Goal: Task Accomplishment & Management: Complete application form

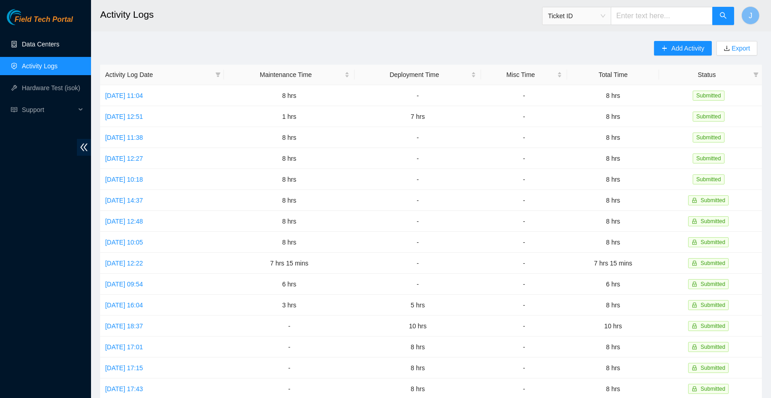
click at [42, 44] on link "Data Centers" at bounding box center [40, 44] width 37 height 7
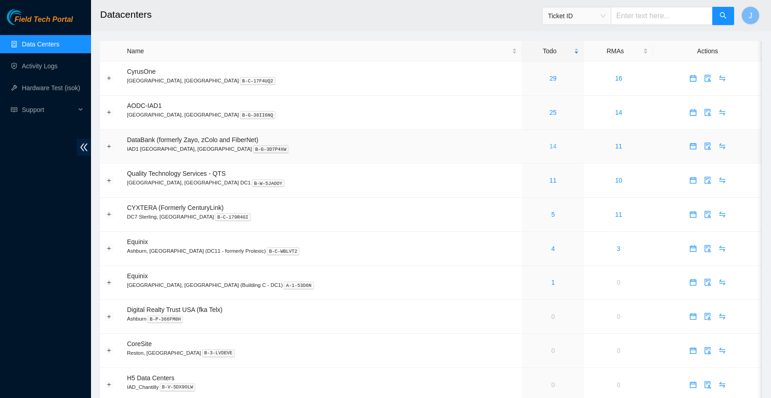
click at [549, 145] on link "14" at bounding box center [552, 145] width 7 height 7
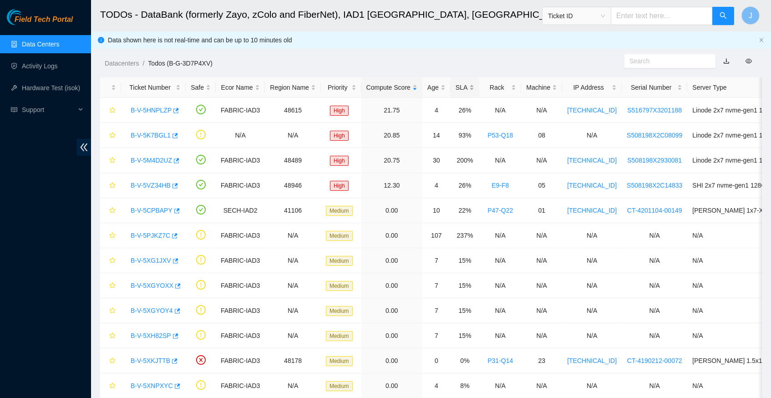
click at [474, 85] on div "SLA" at bounding box center [465, 87] width 19 height 10
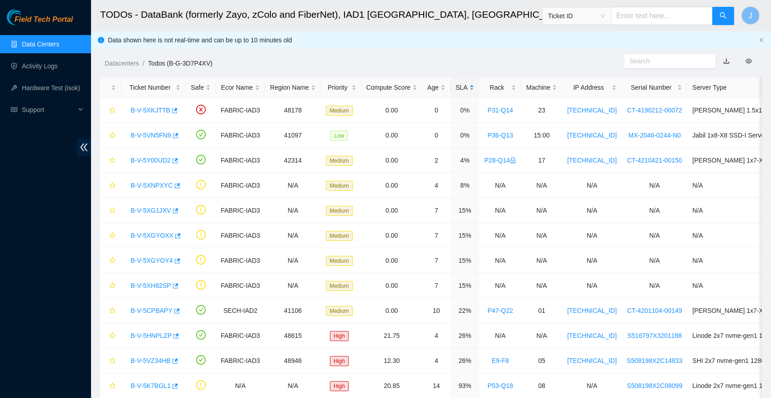
click at [474, 85] on div "SLA" at bounding box center [465, 87] width 19 height 10
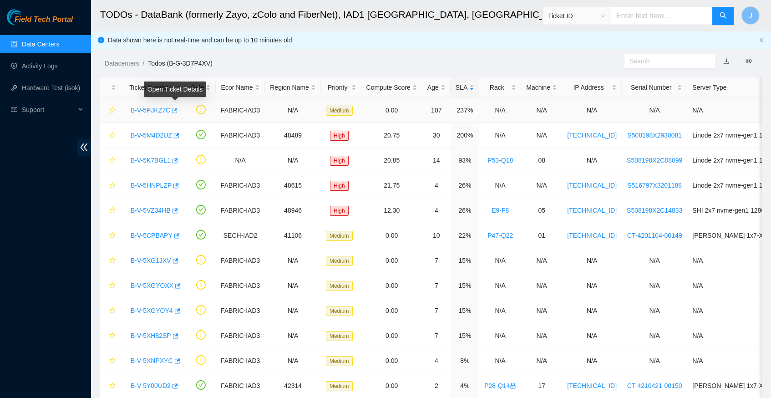
click at [177, 109] on icon "button" at bounding box center [174, 110] width 6 height 6
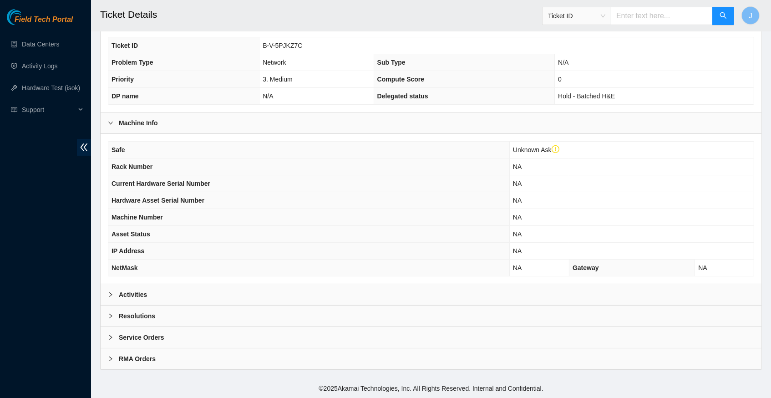
scroll to position [208, 0]
click at [109, 297] on icon "right" at bounding box center [110, 294] width 5 height 5
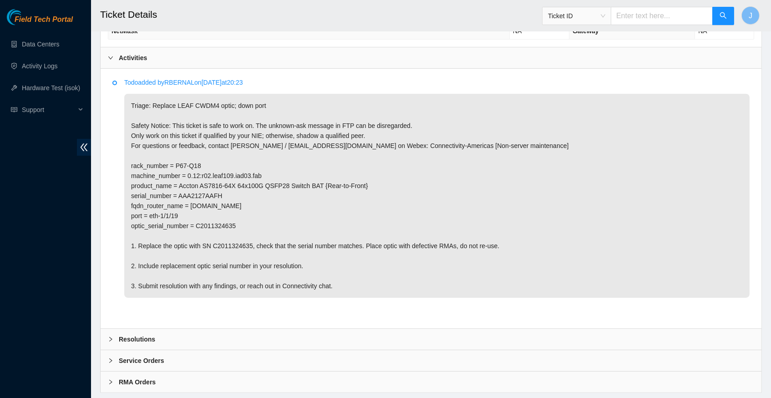
scroll to position [441, 0]
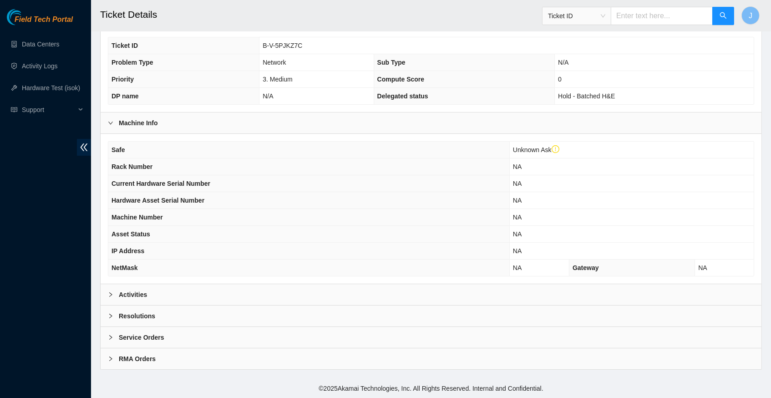
scroll to position [208, 0]
click at [111, 295] on icon "right" at bounding box center [110, 294] width 3 height 5
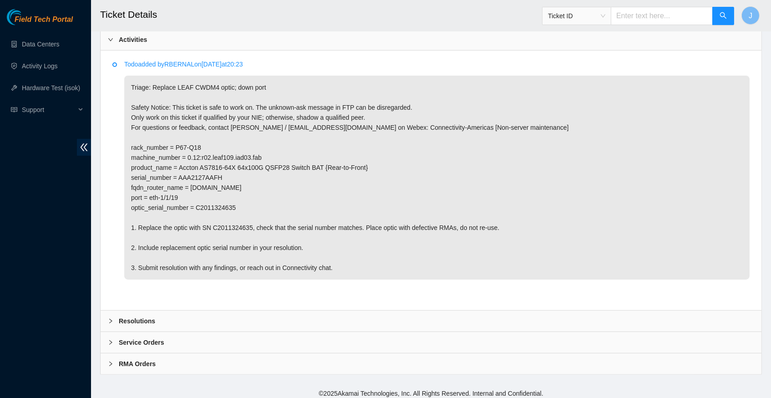
scroll to position [461, 0]
click at [112, 320] on icon "right" at bounding box center [110, 322] width 5 height 5
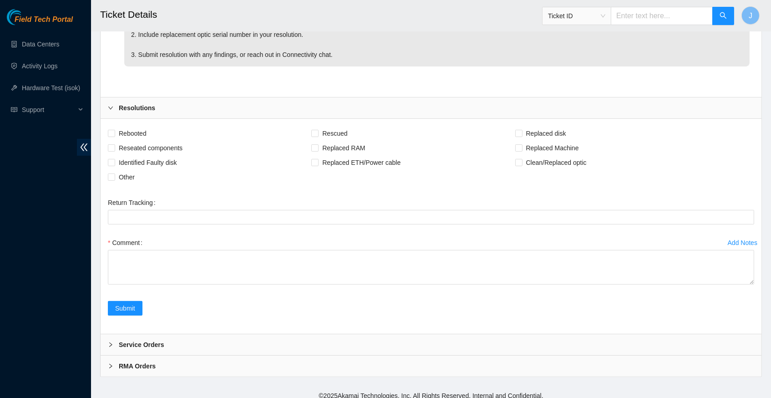
scroll to position [675, 0]
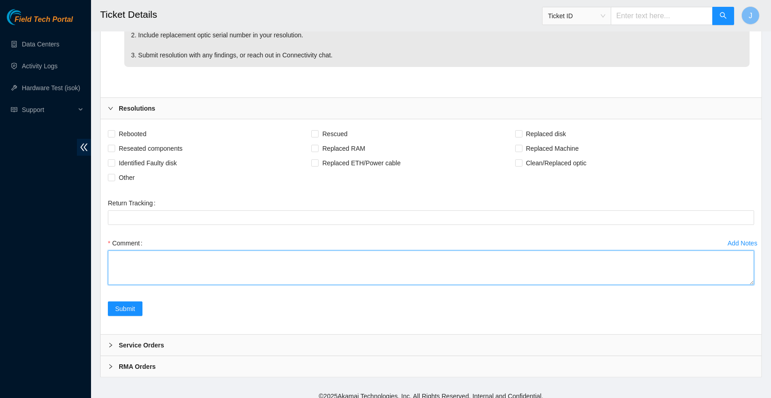
click at [206, 254] on textarea "Comment" at bounding box center [431, 267] width 646 height 35
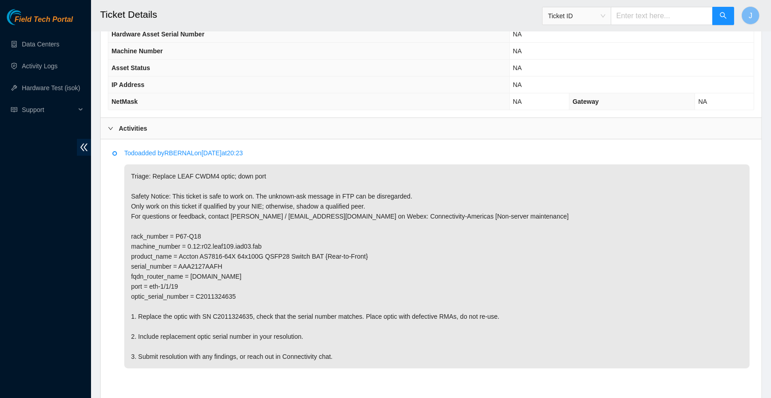
scroll to position [377, 0]
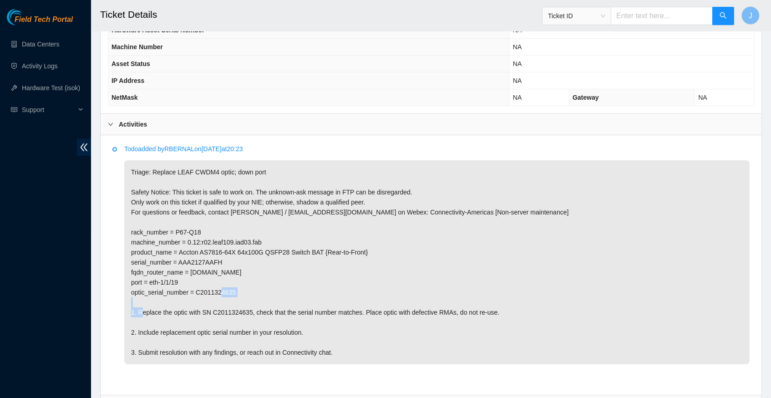
drag, startPoint x: 200, startPoint y: 290, endPoint x: 245, endPoint y: 292, distance: 45.6
click at [245, 292] on p "Triage: Replace LEAF CWDM4 optic; down port Safety Notice: This ticket is safe …" at bounding box center [436, 262] width 625 height 204
copy p "C2011324635"
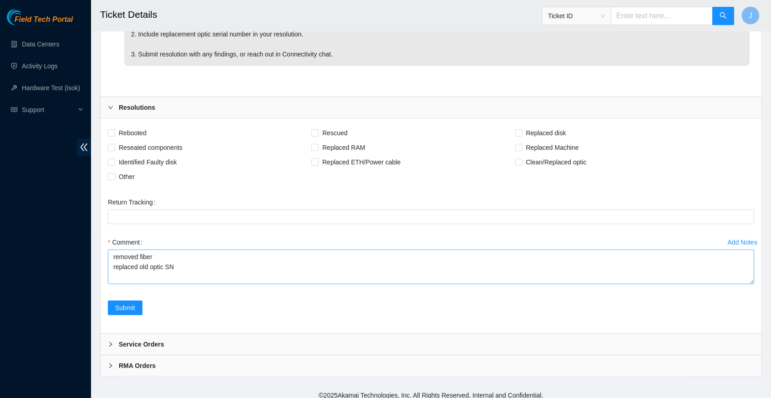
scroll to position [675, 0]
click at [214, 264] on textarea "removed fiber replaced old optic SN" at bounding box center [431, 267] width 646 height 35
paste textarea "C2011324635"
paste textarea "INLAR6200020"
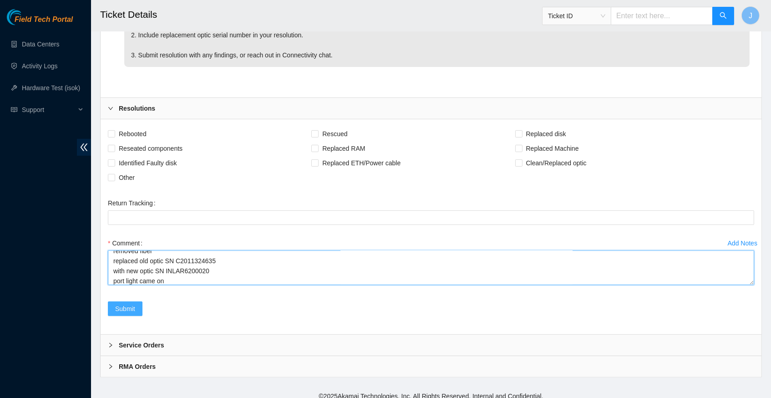
type textarea "removed fiber replaced old optic SN C2011324635 with new optic SN INLAR6200020 …"
click at [129, 304] on span "Submit" at bounding box center [125, 309] width 20 height 10
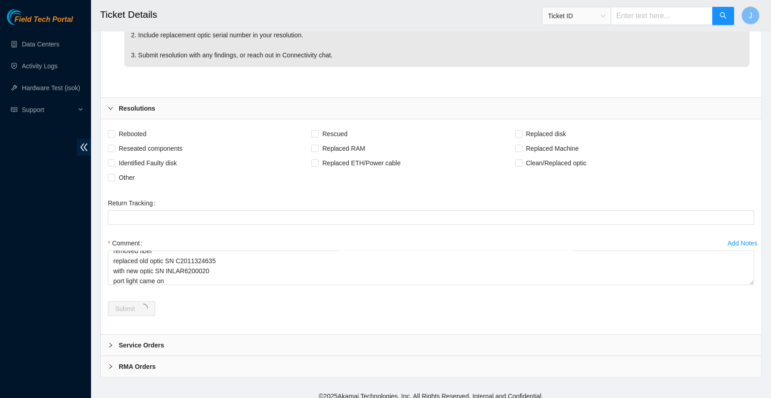
scroll to position [0, 0]
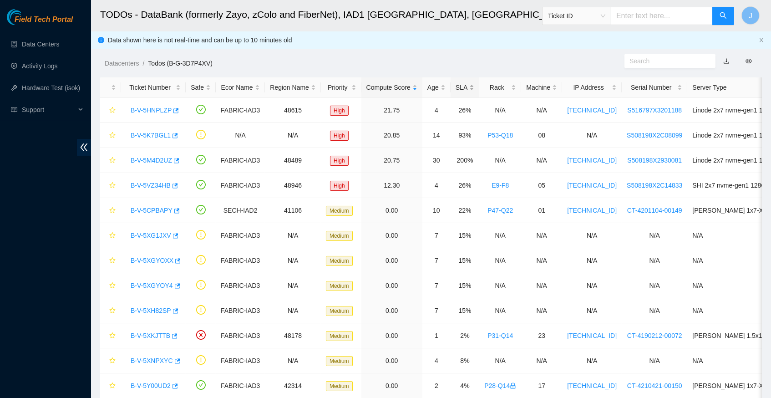
click at [474, 88] on div "SLA" at bounding box center [465, 87] width 19 height 10
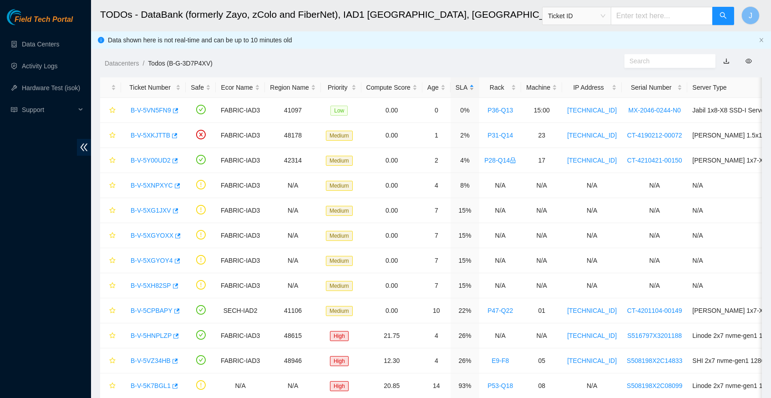
click at [474, 88] on div "SLA" at bounding box center [465, 87] width 19 height 10
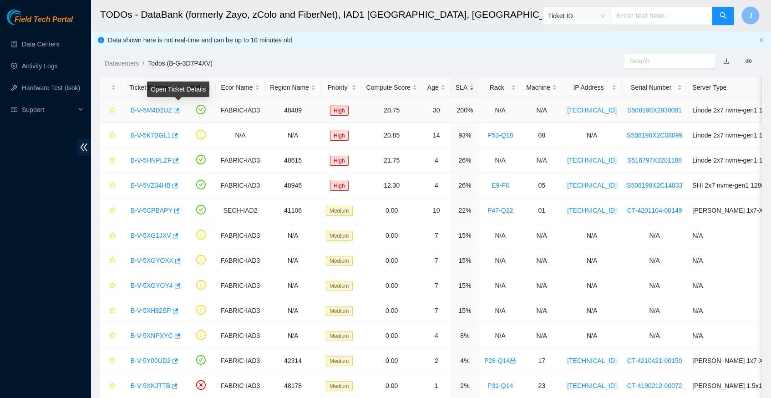
click at [179, 108] on icon "button" at bounding box center [176, 110] width 6 height 6
click at [177, 135] on icon "button" at bounding box center [174, 135] width 6 height 6
click at [179, 159] on body "Field Tech Portal Data Centers Activity Logs Hardware Test (isok) Support TODOs…" at bounding box center [385, 199] width 771 height 398
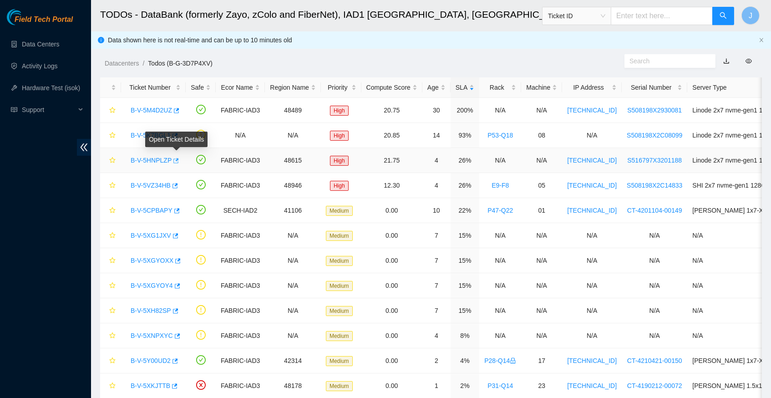
click at [178, 158] on icon "button" at bounding box center [175, 161] width 6 height 6
click at [178, 184] on icon "button" at bounding box center [175, 185] width 5 height 5
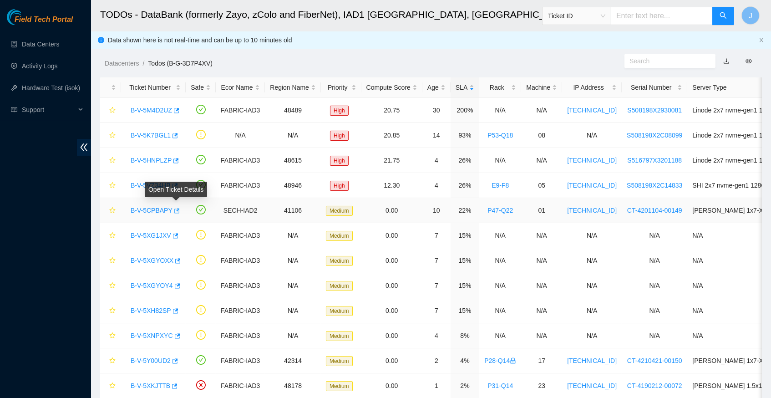
click at [179, 208] on icon "button" at bounding box center [176, 211] width 6 height 6
click at [178, 234] on icon "button" at bounding box center [175, 236] width 6 height 6
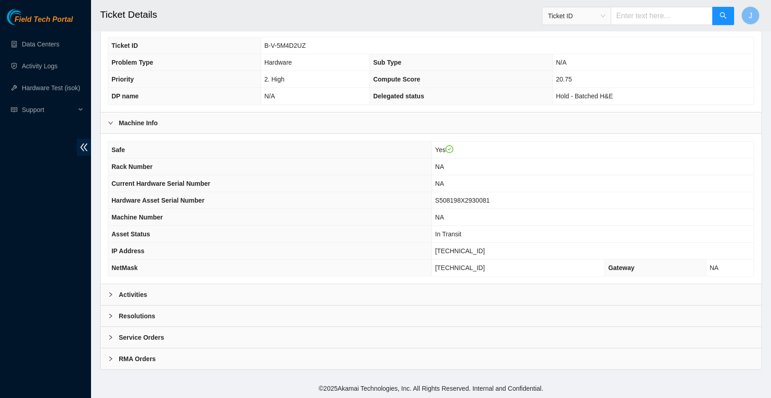
scroll to position [192, 0]
click at [111, 297] on icon "right" at bounding box center [110, 294] width 5 height 5
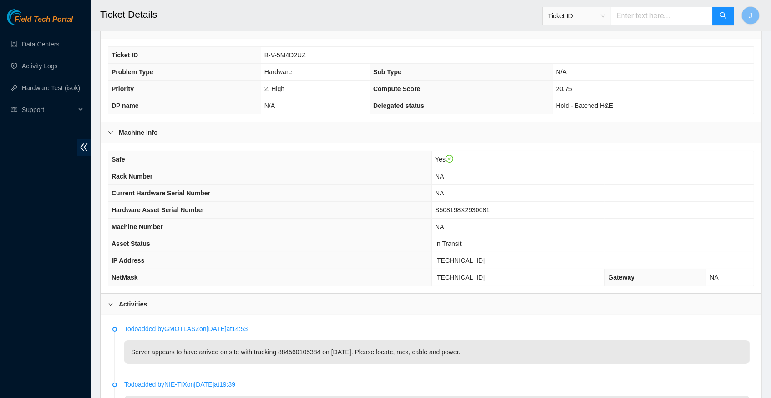
scroll to position [177, 0]
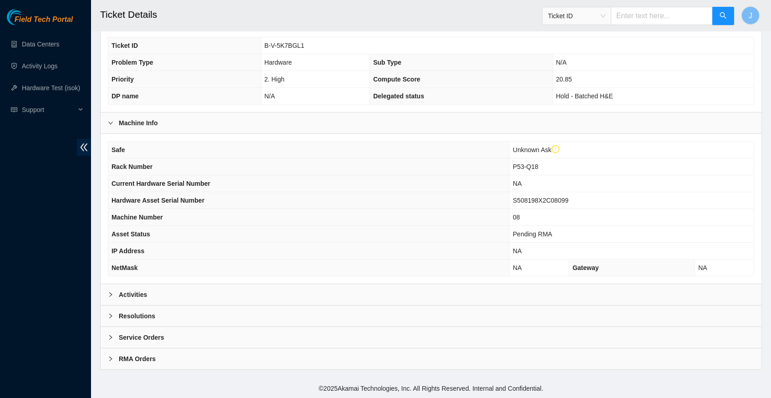
scroll to position [208, 0]
click at [112, 295] on icon "right" at bounding box center [110, 294] width 5 height 5
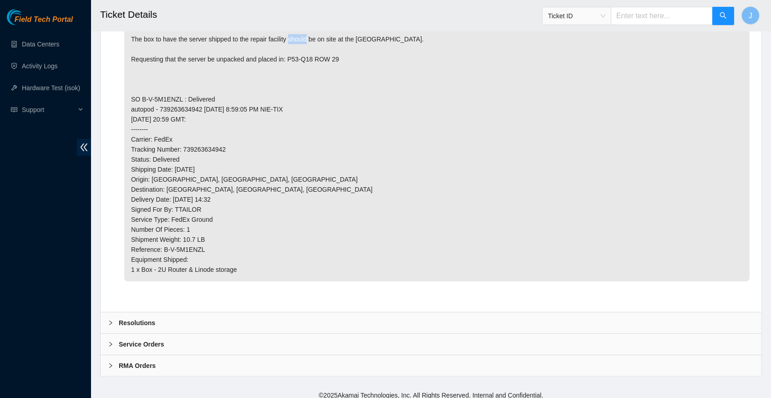
scroll to position [509, 0]
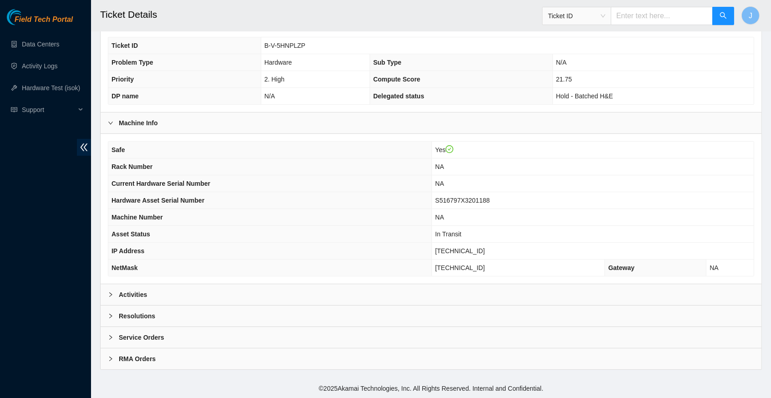
click at [110, 297] on icon "right" at bounding box center [110, 294] width 5 height 5
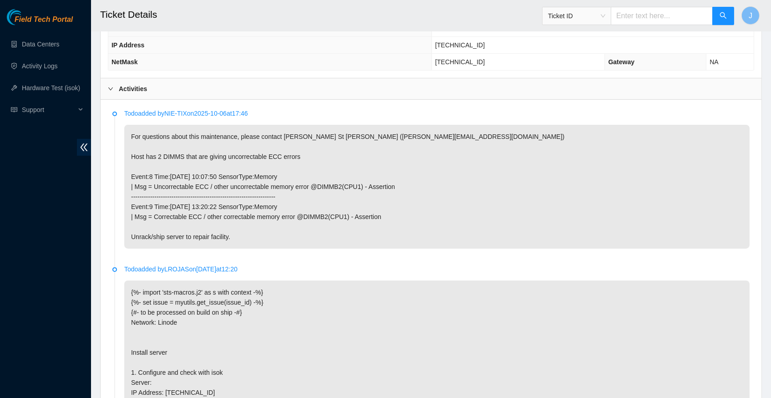
scroll to position [404, 0]
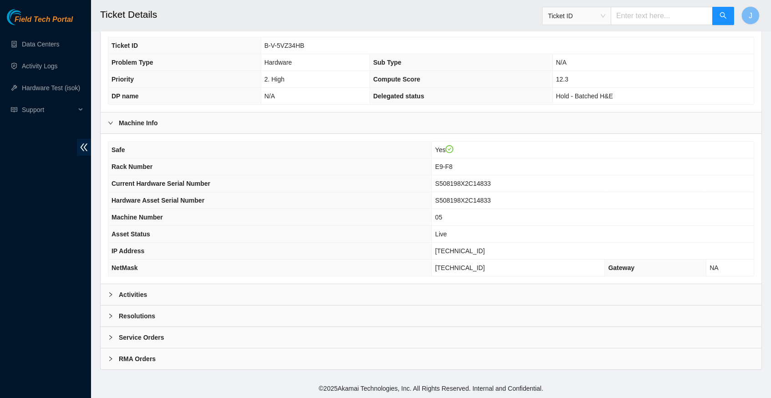
click at [109, 297] on icon "right" at bounding box center [110, 294] width 5 height 5
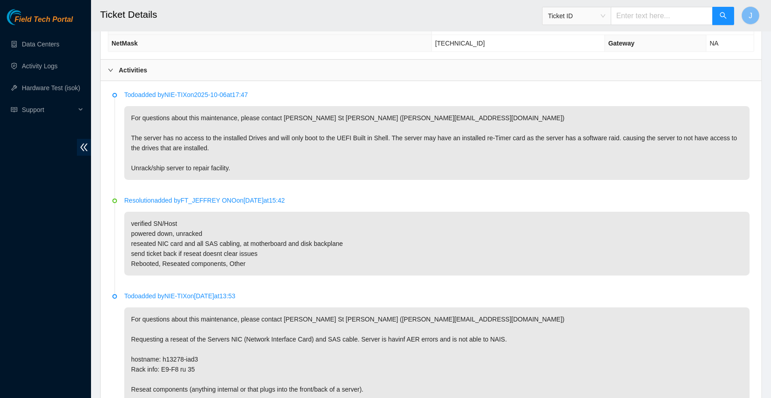
scroll to position [416, 0]
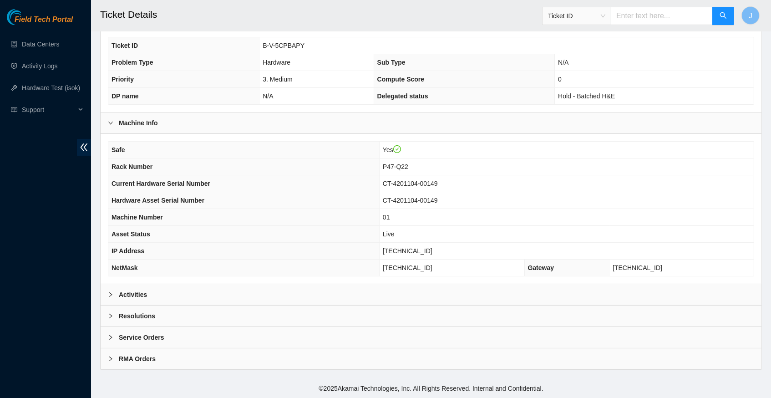
click at [111, 294] on icon "right" at bounding box center [110, 294] width 5 height 5
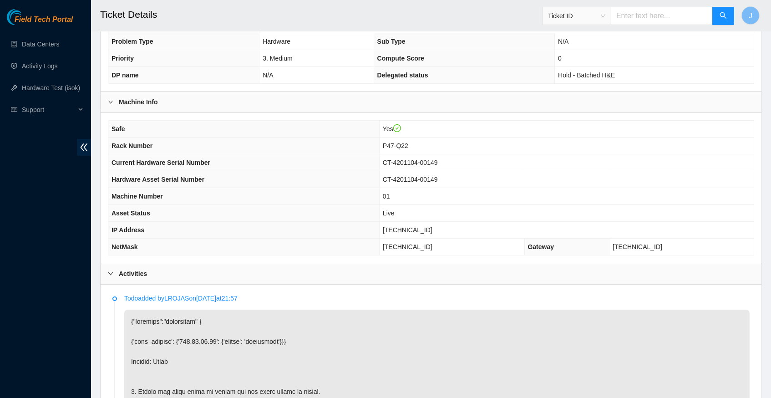
scroll to position [213, 0]
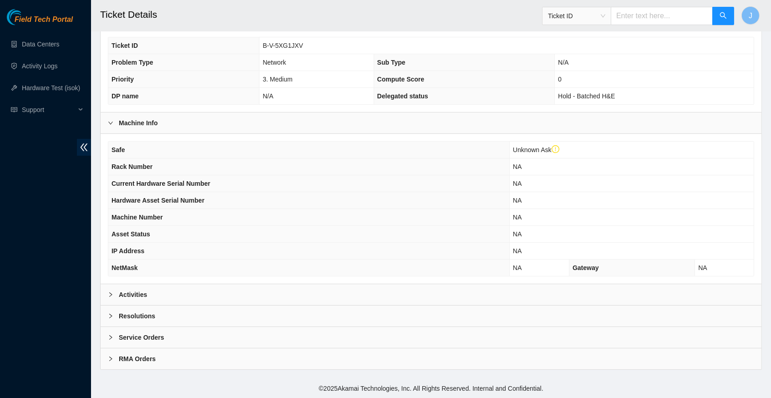
scroll to position [208, 0]
click at [113, 296] on icon "right" at bounding box center [110, 294] width 5 height 5
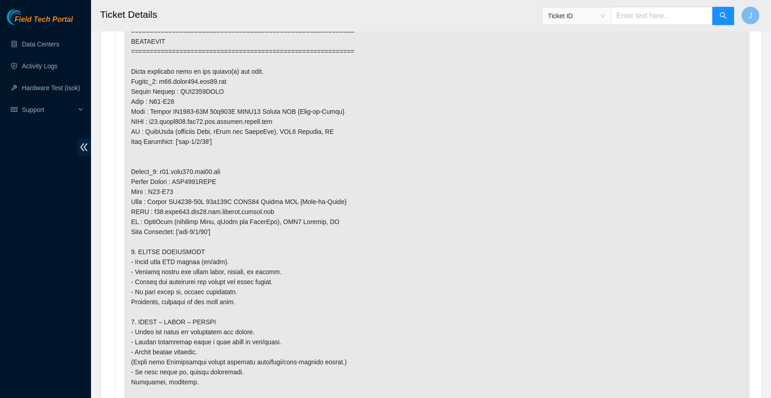
scroll to position [903, 0]
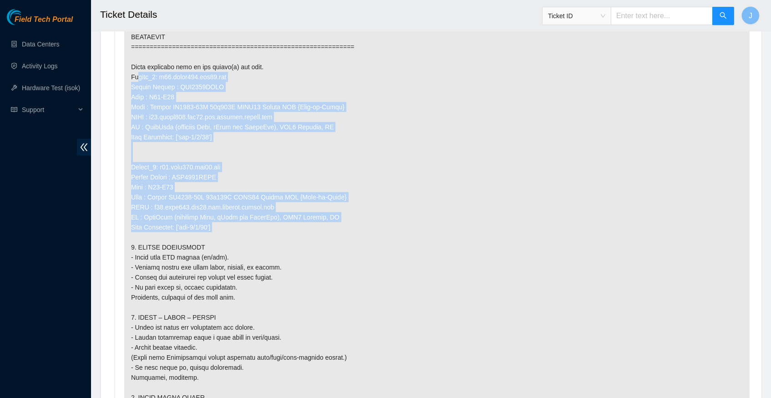
drag, startPoint x: 234, startPoint y: 219, endPoint x: 129, endPoint y: 71, distance: 181.2
click at [129, 71] on p at bounding box center [436, 131] width 625 height 995
copy p "Router_1: r16.spine101.iad03.fab Serial Number : AAA2030AAAZ Rack : P36-Q11 Mak…"
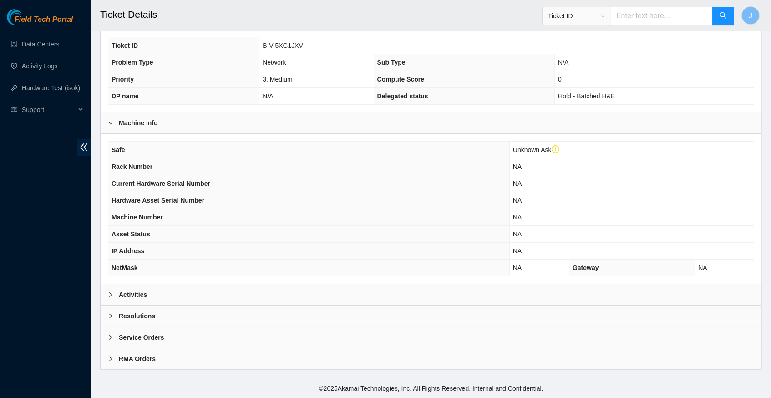
scroll to position [208, 0]
click at [112, 296] on icon "right" at bounding box center [110, 294] width 5 height 5
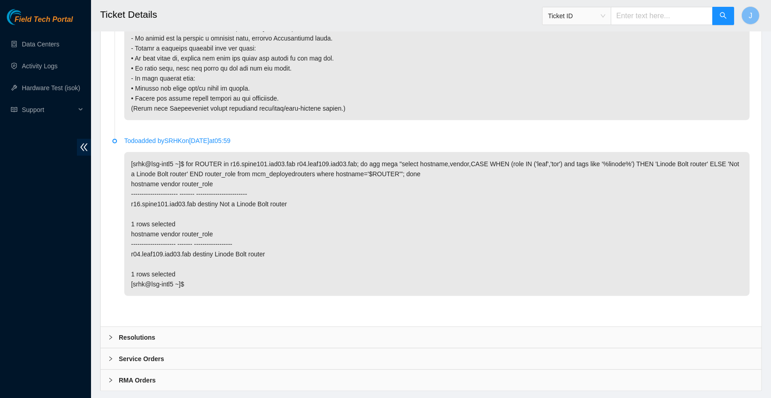
scroll to position [1412, 0]
click at [110, 335] on icon "right" at bounding box center [110, 337] width 5 height 5
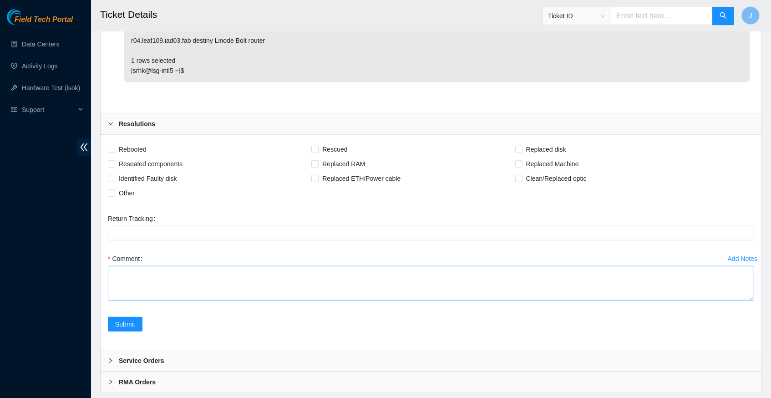
scroll to position [1626, 0]
click at [315, 301] on textarea "Comment" at bounding box center [431, 283] width 646 height 35
paste textarea "Router_1: r16.spine101.iad03.fab Serial Number : AAA2030AAAZ Rack : P36-Q11 Mak…"
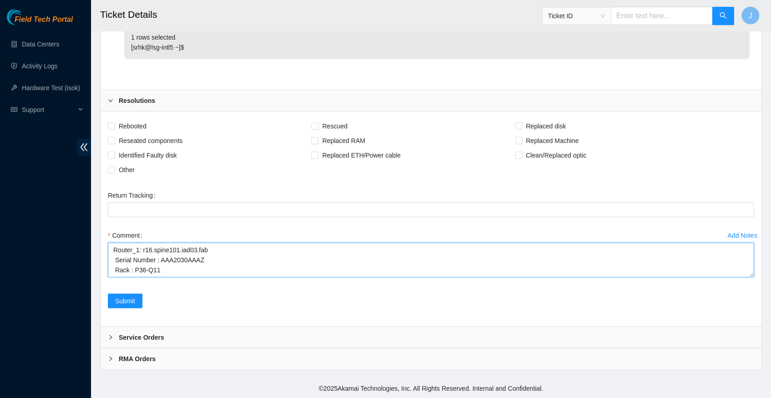
click at [236, 243] on textarea "Router_1: r16.spine101.iad03.fab Serial Number : AAA2030AAAZ Rack : P36-Q11 Mak…" at bounding box center [431, 260] width 646 height 35
click at [222, 268] on textarea "Router_1: r16.spine101.iad03.fab Serial Number : AAA2030AAAZ Rack : P36-Q11 Mak…" at bounding box center [431, 260] width 646 height 35
type textarea "Router_1: r16.spine101.iad03.fab Serial Number : AAA2030AAAZ Rack : P36-Q11 Mak…"
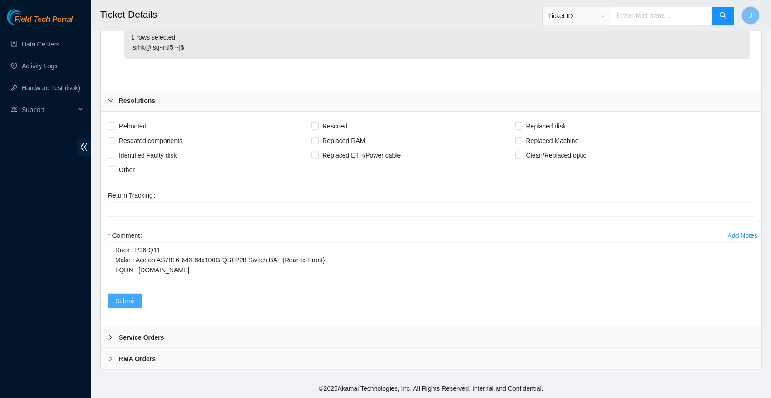
click at [131, 301] on span "Submit" at bounding box center [125, 301] width 20 height 10
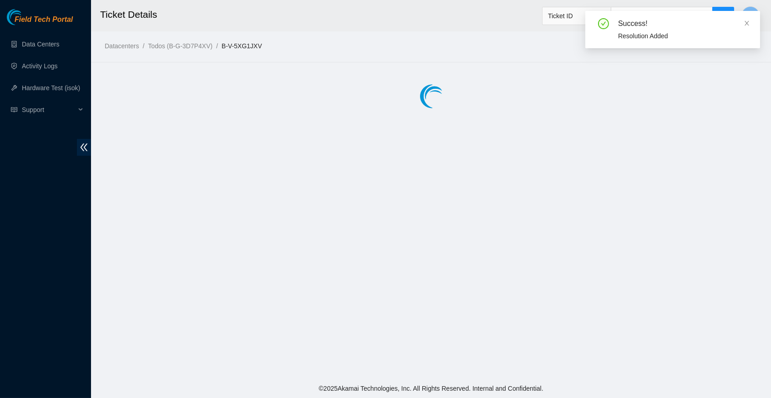
scroll to position [0, 0]
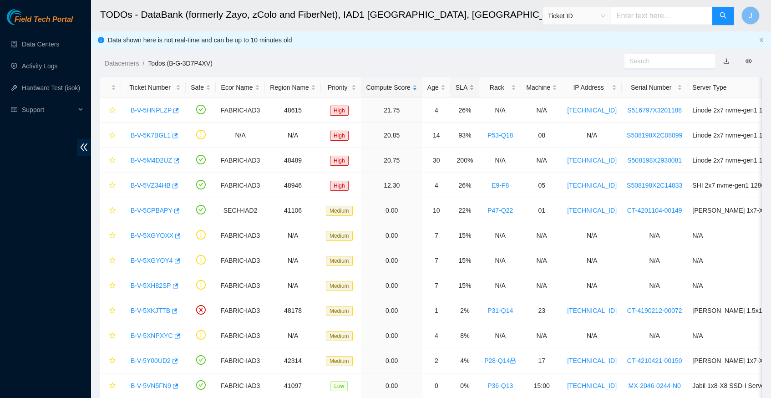
click at [474, 86] on div "SLA" at bounding box center [465, 87] width 19 height 10
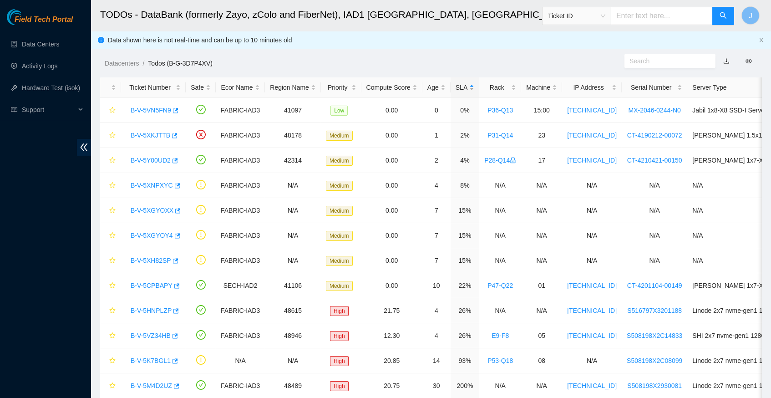
click at [474, 86] on div "SLA" at bounding box center [465, 87] width 19 height 10
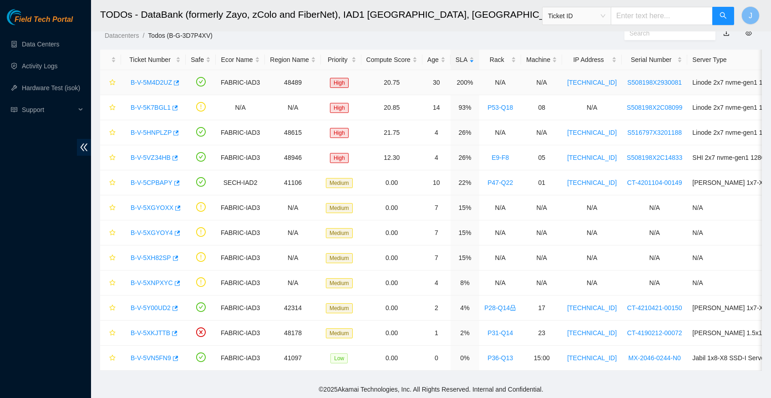
scroll to position [27, 0]
click at [180, 207] on icon "button" at bounding box center [177, 208] width 5 height 5
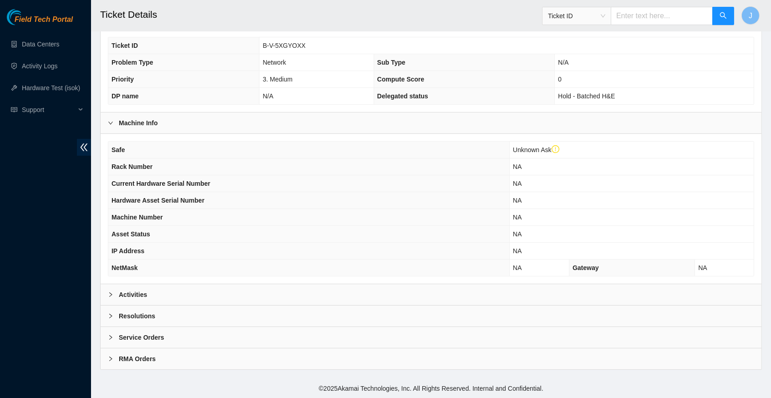
scroll to position [208, 0]
click at [111, 296] on icon "right" at bounding box center [110, 294] width 5 height 5
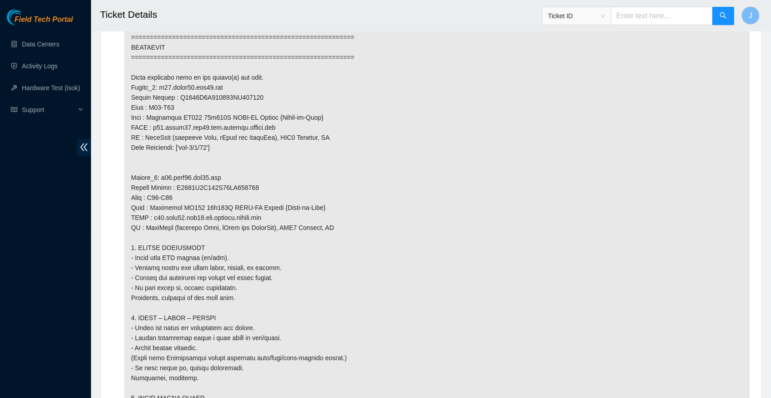
scroll to position [891, 0]
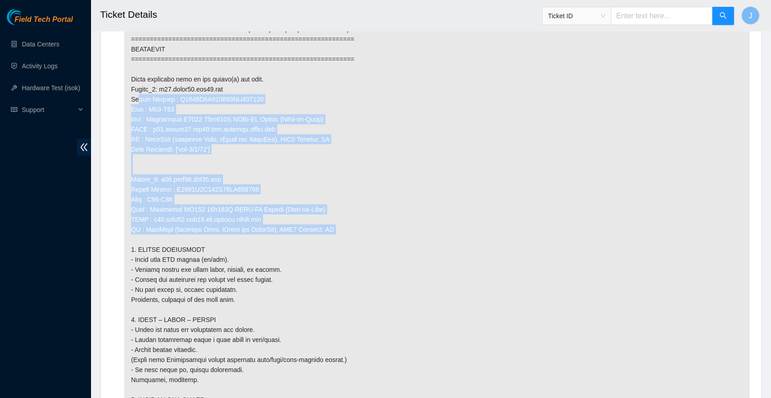
drag, startPoint x: 343, startPoint y: 220, endPoint x: 127, endPoint y: 95, distance: 250.0
click at [127, 95] on p at bounding box center [436, 139] width 625 height 985
copy p "Serial Number : R3240F2B203727AK200941 Rack : P63-Q24 Make : Celestica DX450 32…"
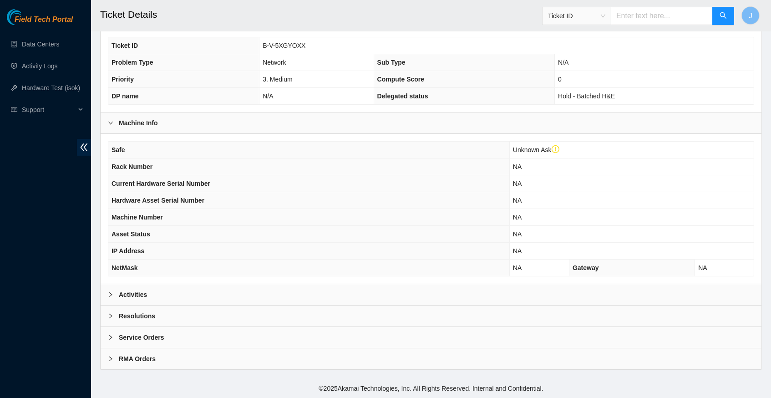
scroll to position [208, 0]
click at [112, 295] on icon "right" at bounding box center [110, 294] width 5 height 5
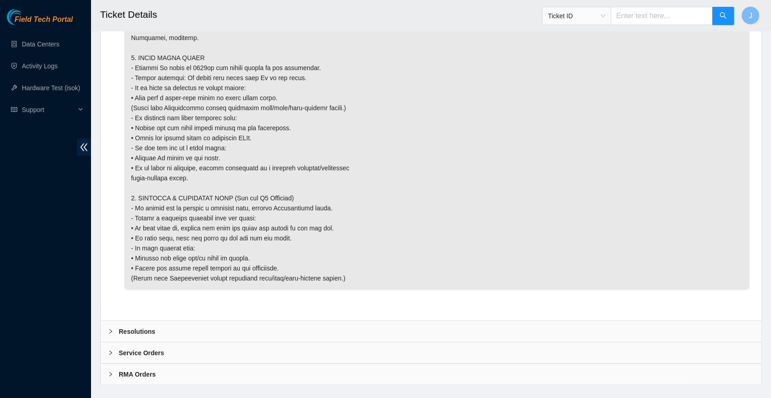
scroll to position [1232, 0]
click at [110, 329] on icon "right" at bounding box center [110, 331] width 5 height 5
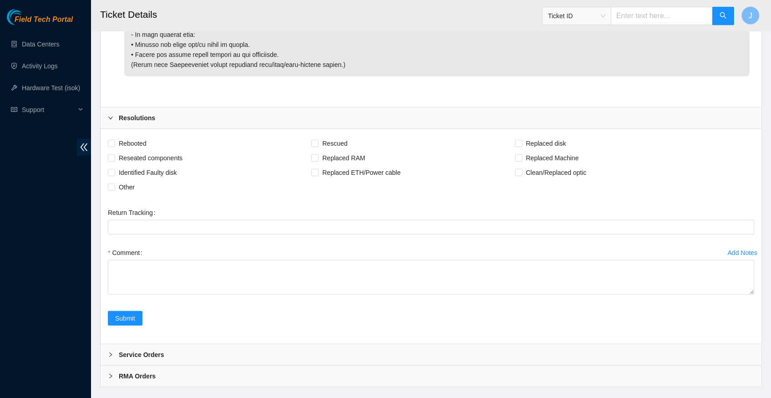
scroll to position [1446, 0]
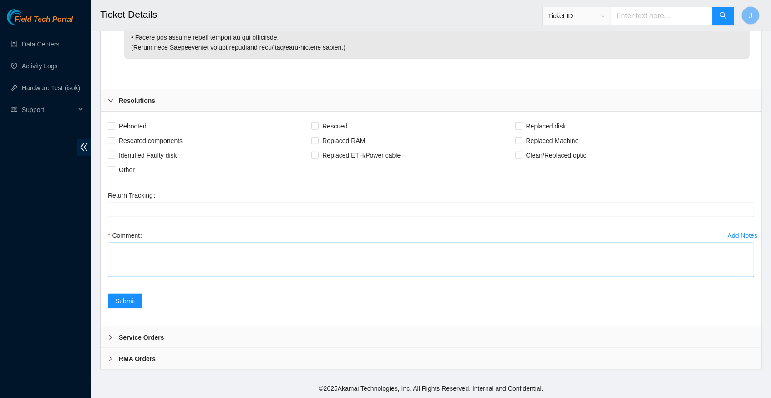
scroll to position [1535, 0]
click at [226, 243] on textarea "Comment" at bounding box center [431, 260] width 646 height 35
paste textarea "Serial Number : R3240F2B203727AK200941 Rack : P63-Q24 Make : Celestica DX450 32…"
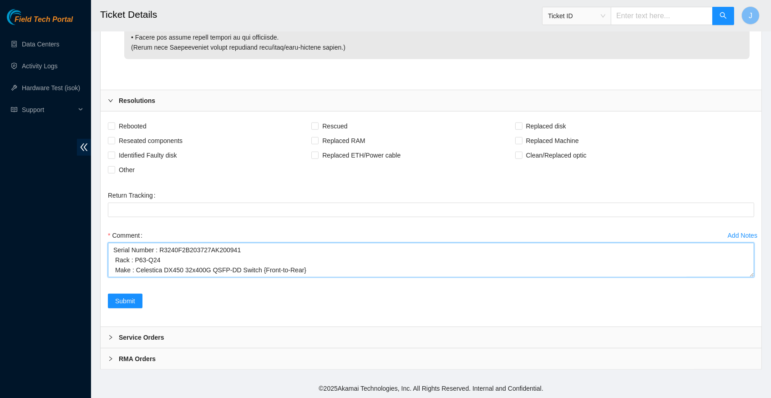
click at [226, 243] on textarea "Serial Number : R3240F2B203727AK200941 Rack : P63-Q24 Make : Celestica DX450 32…" at bounding box center [431, 260] width 646 height 35
click at [341, 277] on textarea "Serial Number : R3240F2B203727AK200941 Rack : P63-Q24 Make : Celestica DX450 32…" at bounding box center [431, 260] width 646 height 35
type textarea "Serial Number : R3240F2B203727AK200941 Rack : P63-Q24 Make : Celestica DX450 32…"
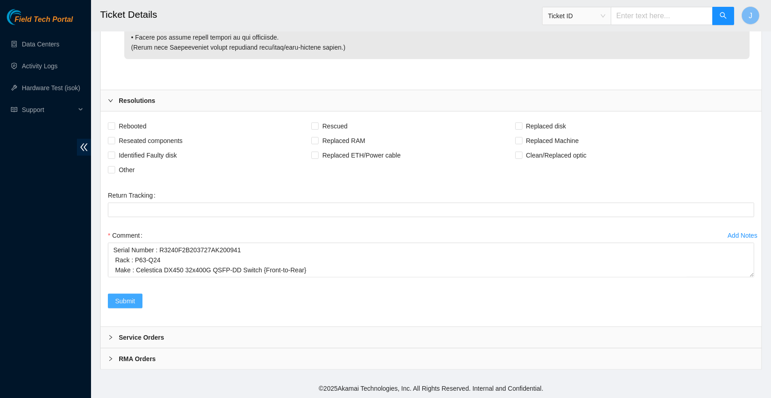
click at [130, 306] on span "Submit" at bounding box center [125, 301] width 20 height 10
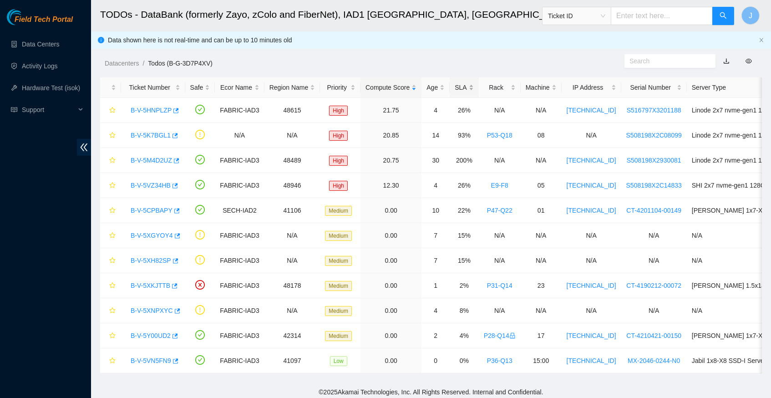
click at [473, 86] on div "SLA" at bounding box center [464, 87] width 19 height 10
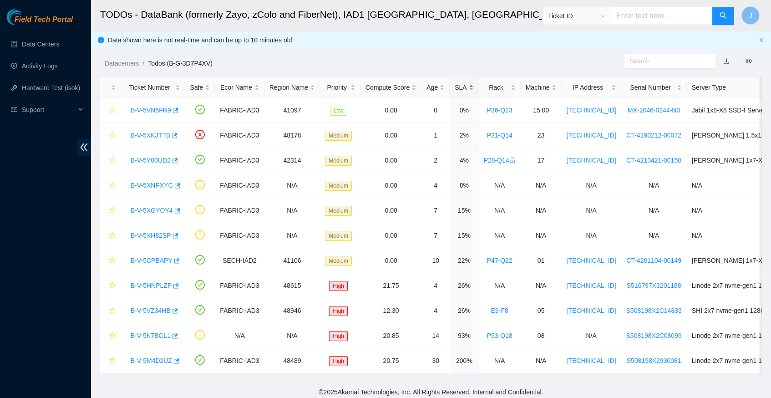
click at [473, 86] on div "SLA" at bounding box center [464, 87] width 19 height 10
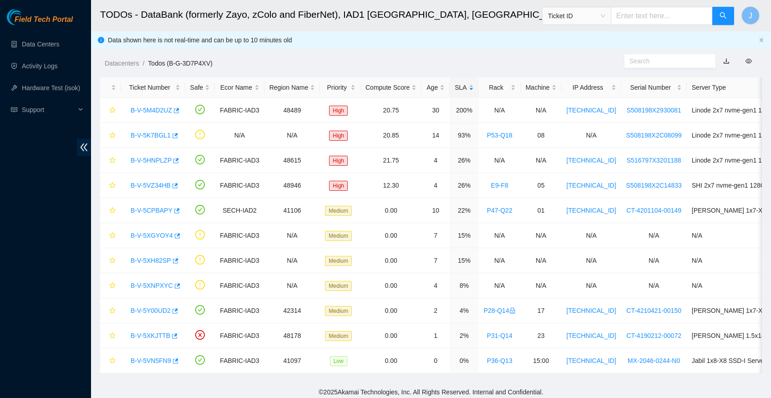
scroll to position [2, 0]
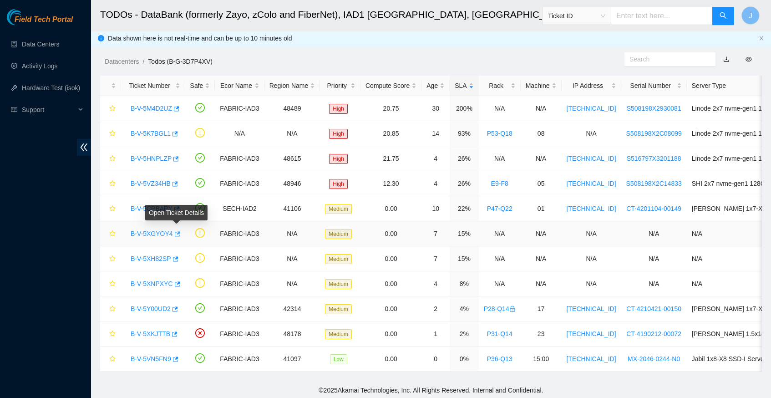
click at [180, 231] on icon "button" at bounding box center [177, 233] width 5 height 5
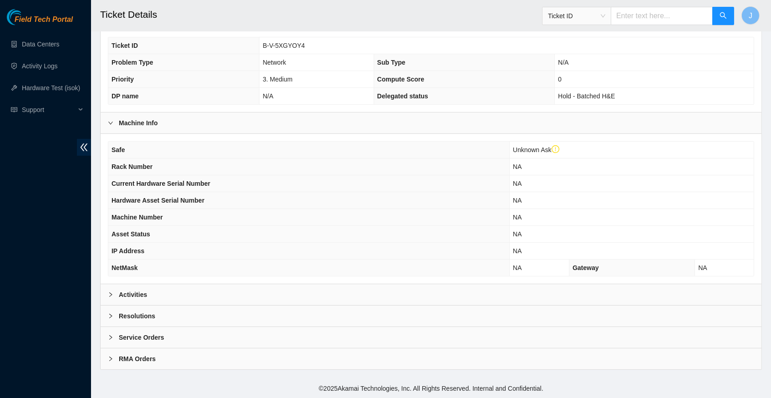
scroll to position [208, 0]
click at [108, 297] on icon "right" at bounding box center [110, 294] width 5 height 5
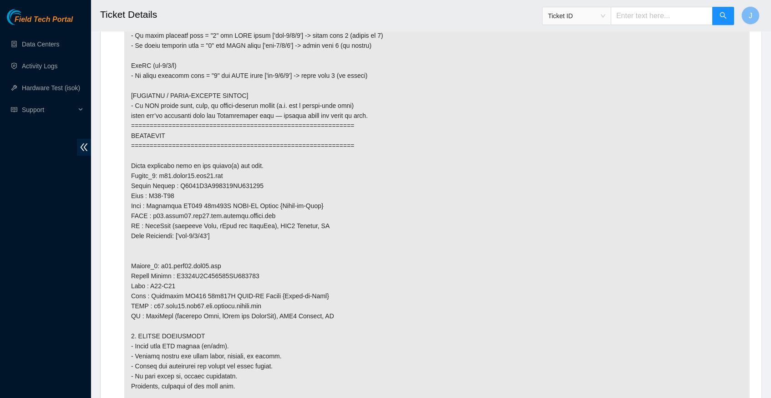
scroll to position [813, 0]
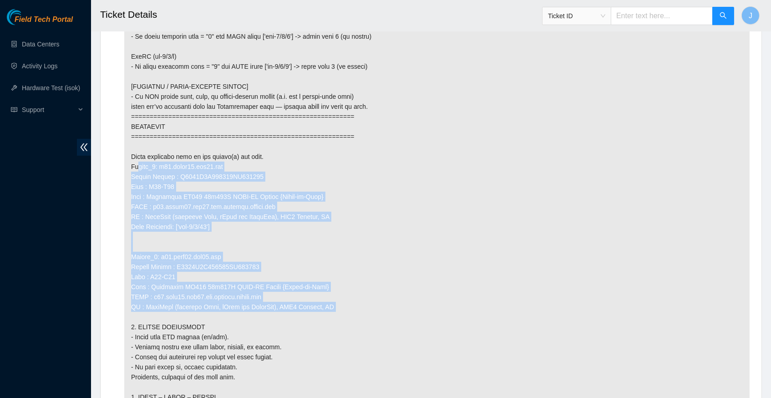
drag, startPoint x: 345, startPoint y: 300, endPoint x: 129, endPoint y: 164, distance: 254.6
click at [129, 164] on p at bounding box center [436, 216] width 625 height 985
copy p "Router_1: r05.spine04.iad03.fab Serial Number : R3240F2B193530AK200717 Rack : P…"
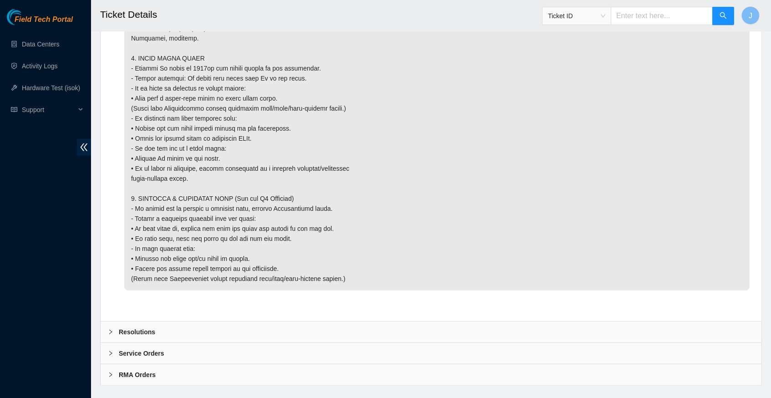
click at [114, 327] on div at bounding box center [113, 332] width 11 height 10
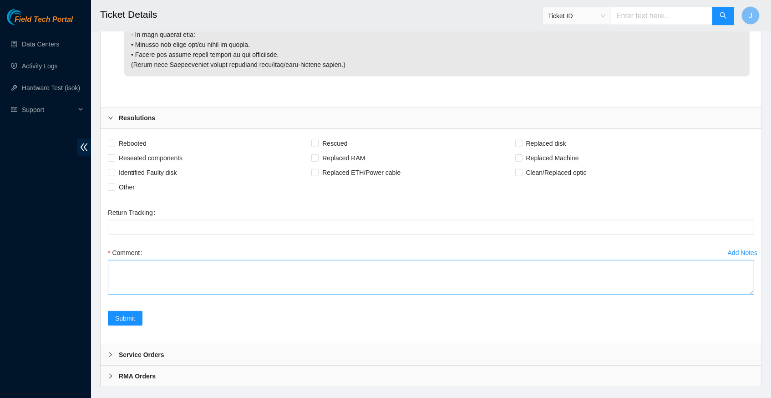
scroll to position [1446, 0]
click at [138, 260] on textarea "Comment" at bounding box center [431, 277] width 646 height 35
paste textarea "Router_1: r05.spine04.iad03.fab Serial Number : R3240F2B193530AK200717 Rack : P…"
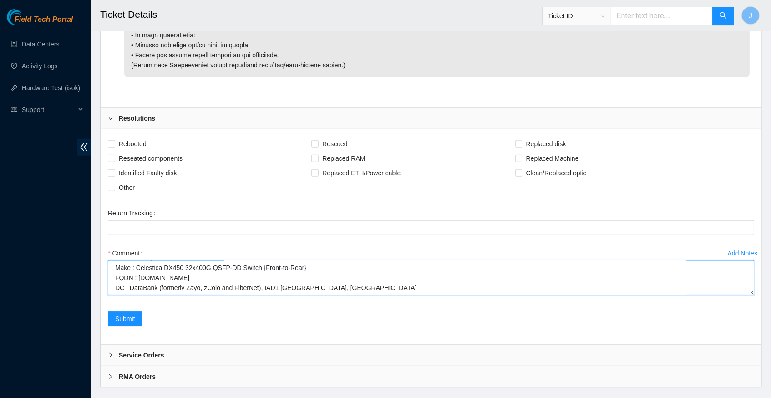
scroll to position [0, 0]
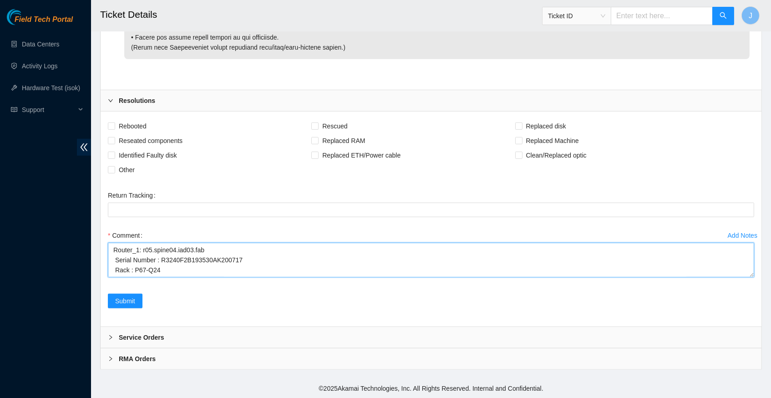
scroll to position [1596, 0]
click at [247, 243] on textarea "Router_1: r05.spine04.iad03.fab Serial Number : R3240F2B193530AK200717 Rack : P…" at bounding box center [431, 260] width 646 height 35
click at [166, 243] on textarea "Router_1: r05.spine04.iad03.fab Serial Number : R3240F2B193530AK200717 Rack : P…" at bounding box center [431, 260] width 646 height 35
type textarea "Router_1: r05.spine04.iad03.fab Serial Number : R3240F2B193530AK200717 Rack : P…"
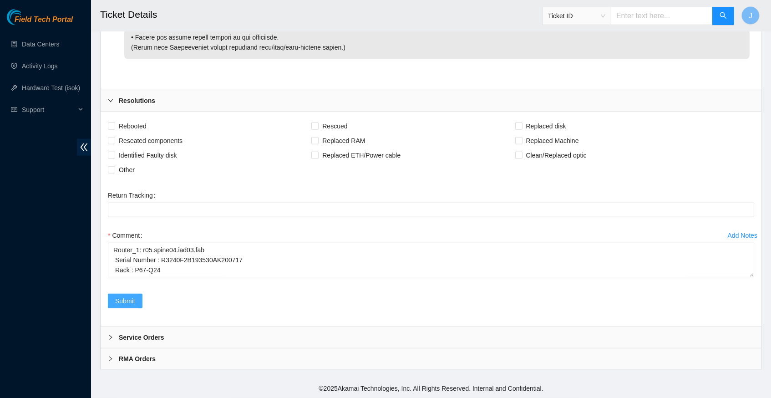
click at [123, 305] on span "Submit" at bounding box center [125, 301] width 20 height 10
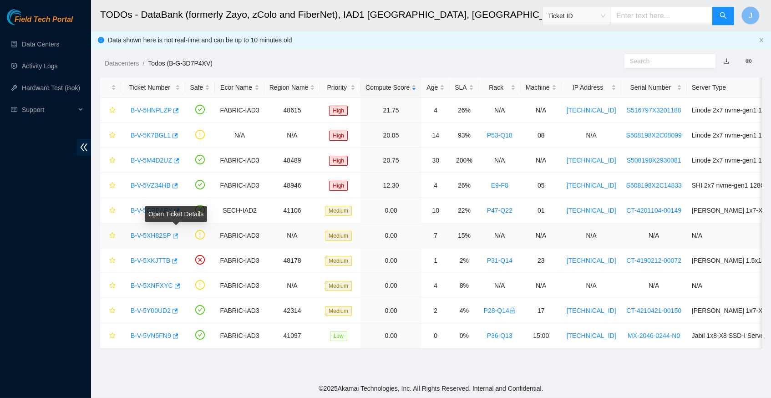
click at [178, 233] on icon "button" at bounding box center [175, 235] width 5 height 5
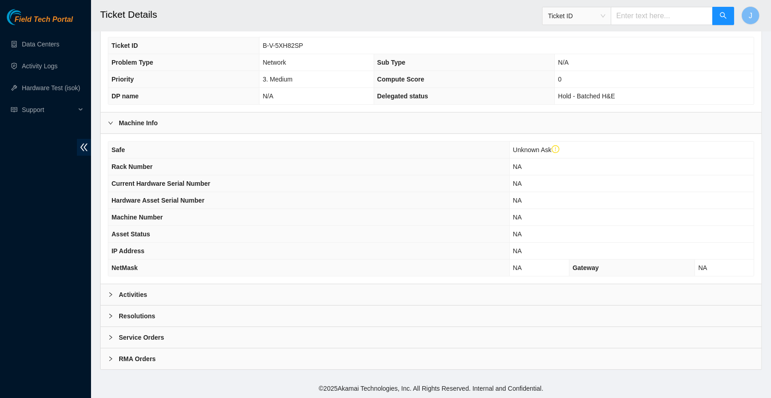
scroll to position [208, 0]
click at [113, 295] on icon "right" at bounding box center [110, 294] width 5 height 5
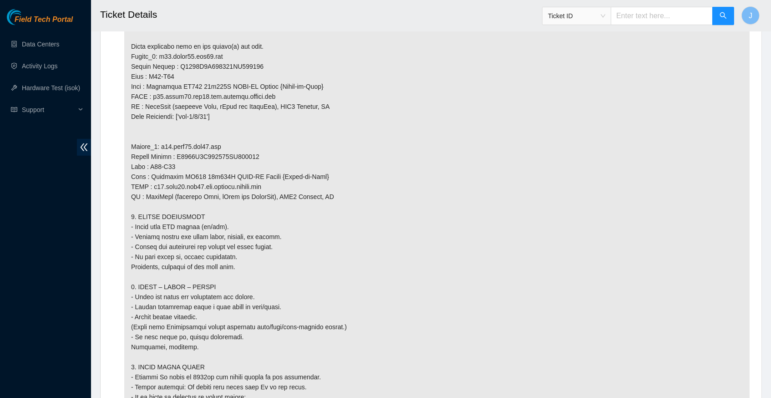
scroll to position [919, 0]
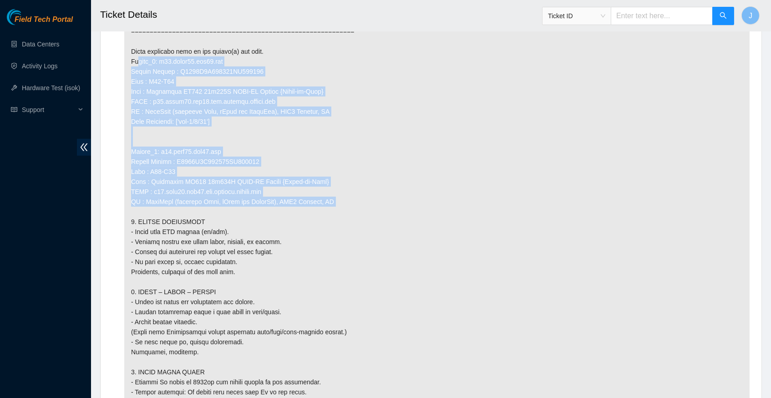
drag, startPoint x: 348, startPoint y: 192, endPoint x: 129, endPoint y: 58, distance: 256.2
click at [129, 58] on p at bounding box center [436, 111] width 625 height 985
copy p "Router_1: r05.spine01.iad03.fab Serial Number : R3240F2B203727AK200934 Rack : P…"
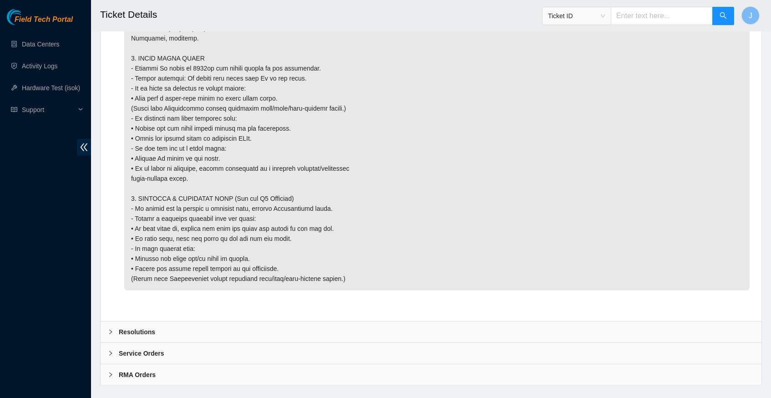
click at [108, 329] on icon "right" at bounding box center [110, 331] width 5 height 5
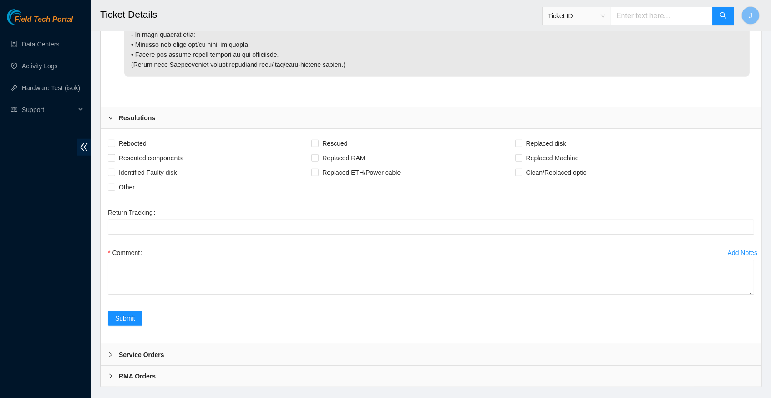
scroll to position [1446, 0]
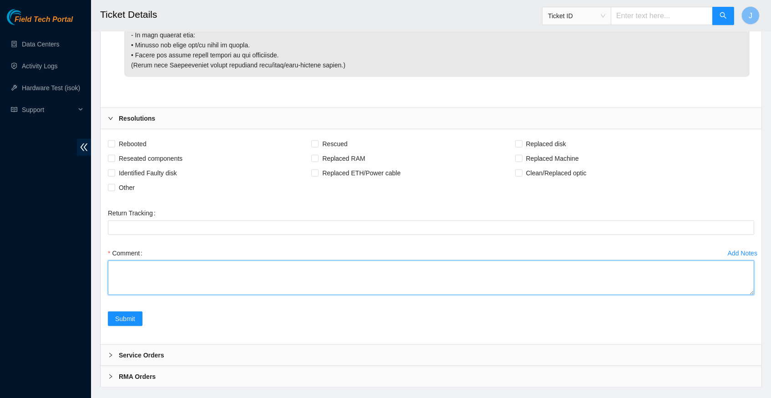
click at [442, 295] on textarea "Comment" at bounding box center [431, 277] width 646 height 35
paste textarea "Router_1: r05.spine01.iad03.fab Serial Number : R3240F2B203727AK200934 Rack : P…"
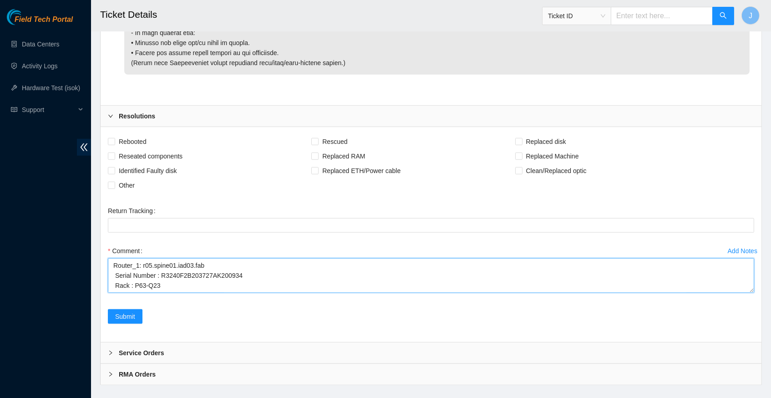
click at [221, 293] on textarea "Router_1: r05.spine01.iad03.fab Serial Number : R3240F2B203727AK200934 Rack : P…" at bounding box center [431, 275] width 646 height 35
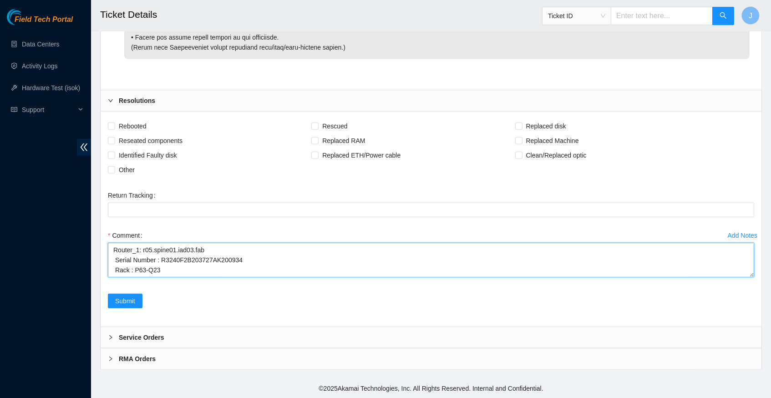
scroll to position [1598, 0]
type textarea "Router_1: r05.spine01.iad03.fab Serial Number : R3240F2B203727AK200934 Rack : P…"
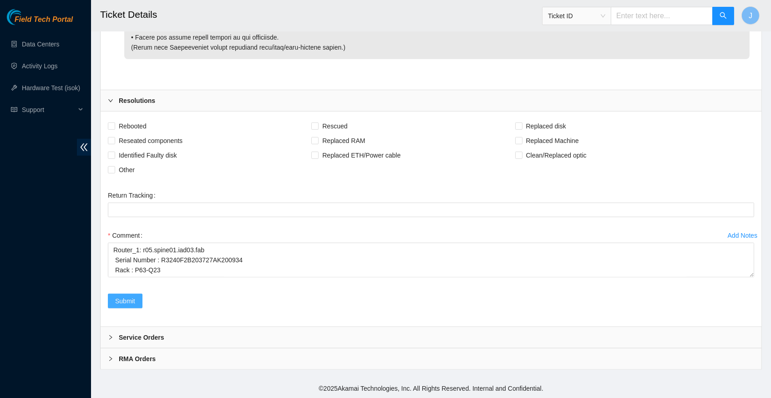
click at [126, 305] on span "Submit" at bounding box center [125, 301] width 20 height 10
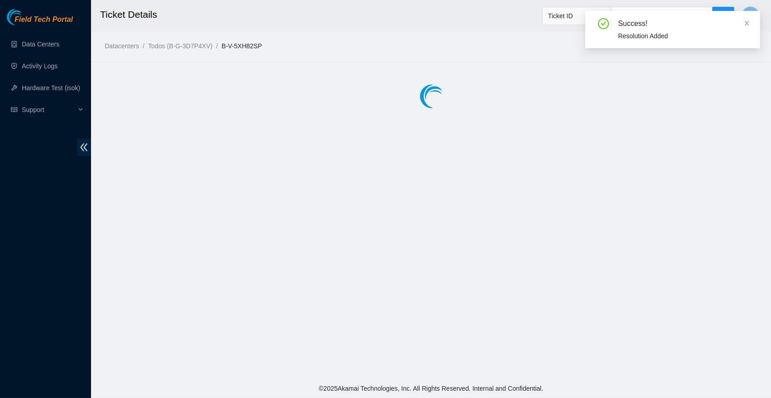
scroll to position [0, 0]
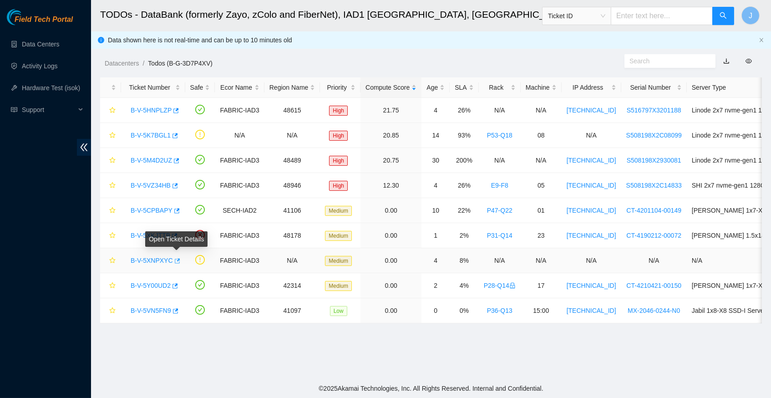
click at [180, 258] on icon "button" at bounding box center [177, 260] width 5 height 5
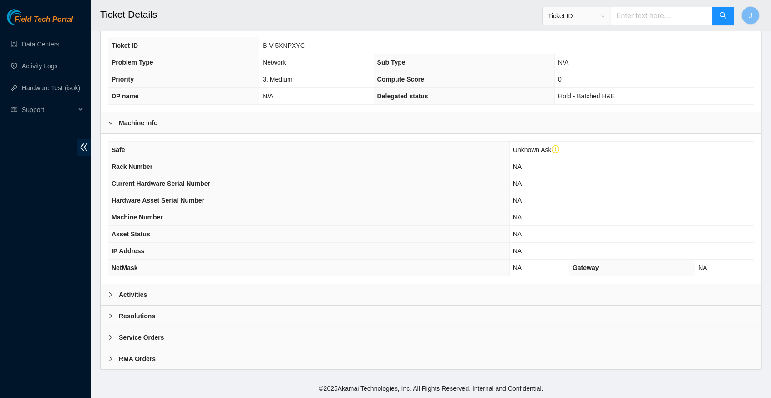
scroll to position [208, 0]
click at [111, 295] on icon "right" at bounding box center [110, 294] width 5 height 5
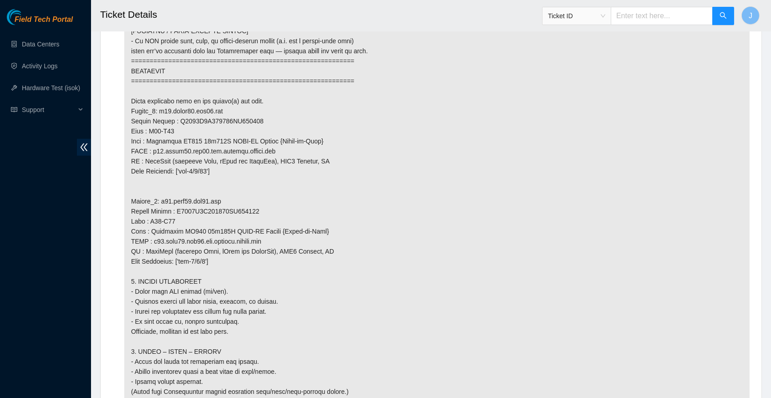
scroll to position [867, 0]
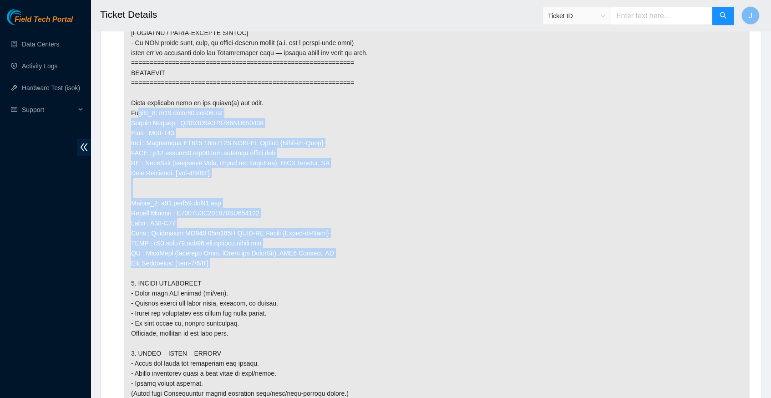
drag, startPoint x: 222, startPoint y: 254, endPoint x: 130, endPoint y: 107, distance: 173.3
click at [130, 107] on p at bounding box center [436, 167] width 625 height 995
copy p "Router_1: r07.spine01.iad03.fab Serial Number : R3240F2B203727AK200933 Rack : P…"
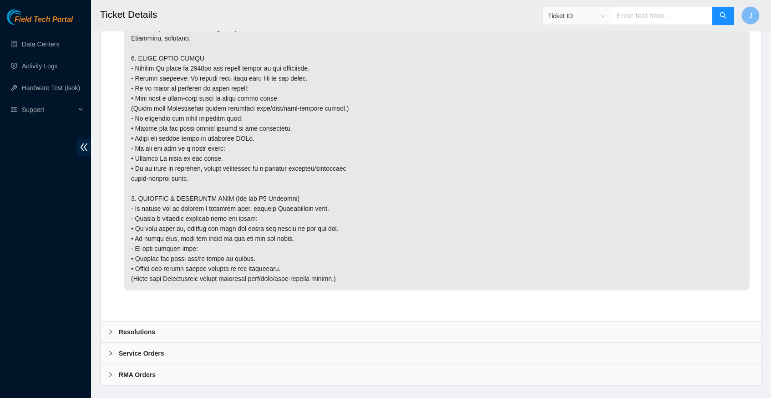
scroll to position [1242, 0]
click at [110, 330] on icon "right" at bounding box center [110, 332] width 5 height 5
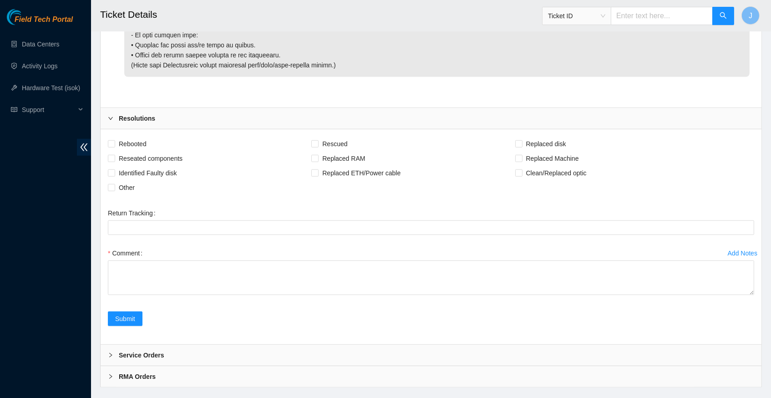
scroll to position [1455, 0]
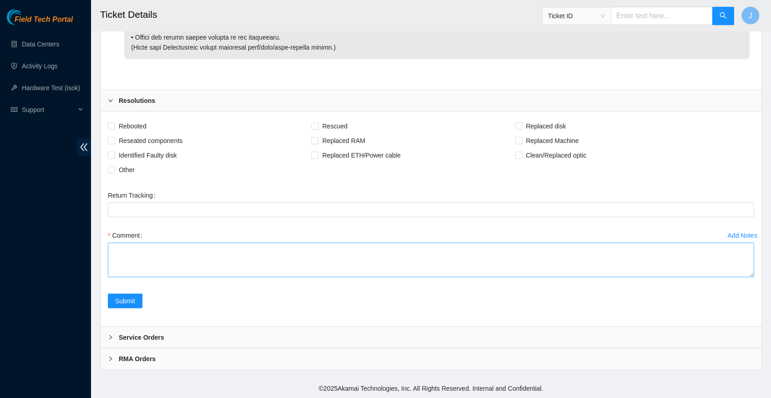
scroll to position [1588, 0]
click at [249, 243] on textarea "Comment" at bounding box center [431, 260] width 646 height 35
paste textarea "Router_1: r07.spine01.iad03.fab Serial Number : R3240F2B203727AK200933 Rack : P…"
click at [211, 243] on textarea "Router_1: r07.spine01.iad03.fab Serial Number : R3240F2B203727AK200933 Rack : P…" at bounding box center [431, 260] width 646 height 35
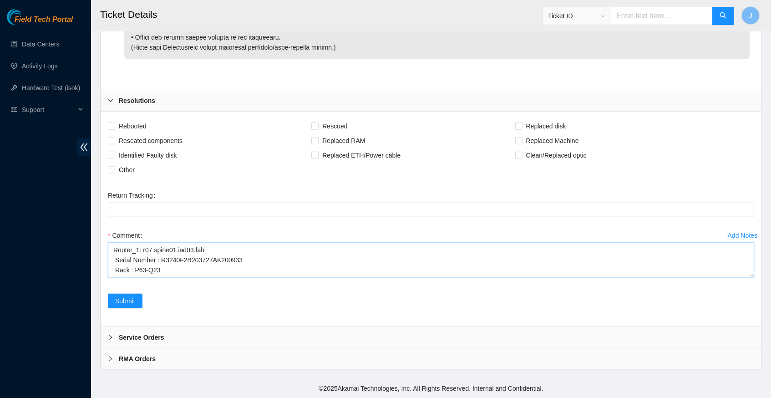
click at [253, 255] on textarea "Router_1: r07.spine01.iad03.fab Serial Number : R3240F2B203727AK200933 Rack : P…" at bounding box center [431, 260] width 646 height 35
type textarea "Router_1: r07.spine01.iad03.fab Serial Number : R3240F2B203727AK200933 Rack : P…"
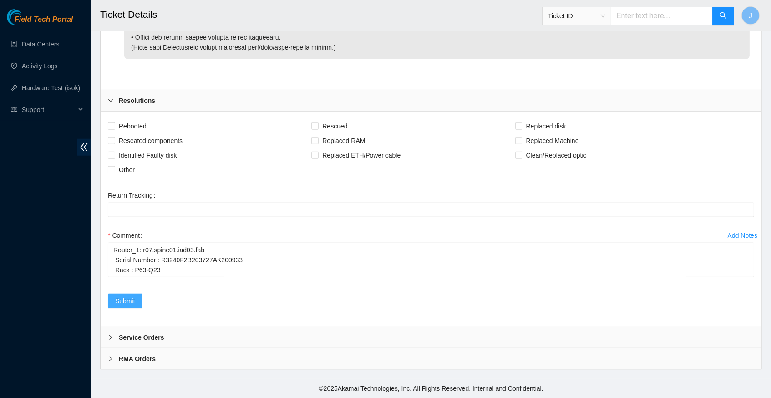
click at [128, 306] on span "Submit" at bounding box center [125, 301] width 20 height 10
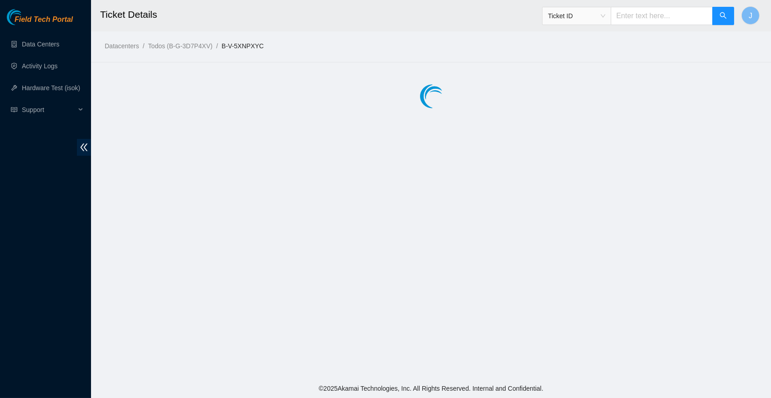
scroll to position [0, 0]
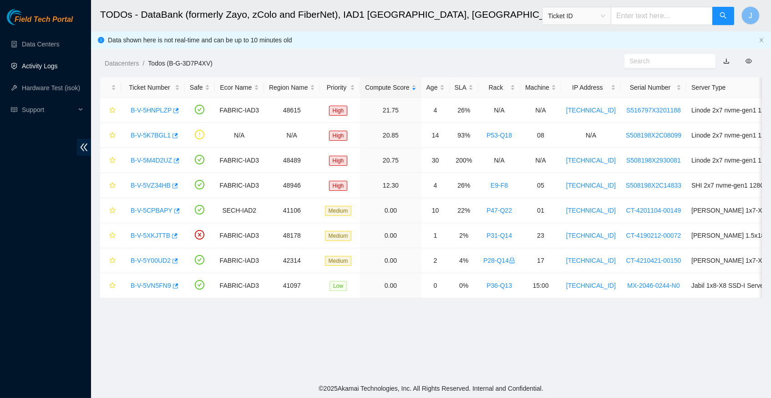
click at [48, 68] on link "Activity Logs" at bounding box center [40, 65] width 36 height 7
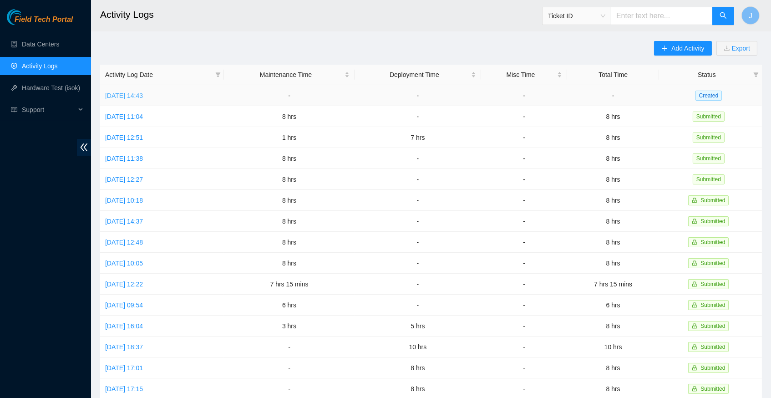
click at [143, 92] on link "[DATE] 14:43" at bounding box center [124, 95] width 38 height 7
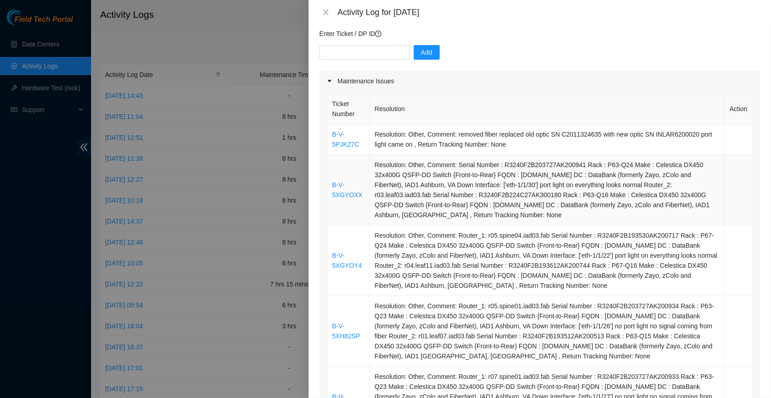
scroll to position [63, 0]
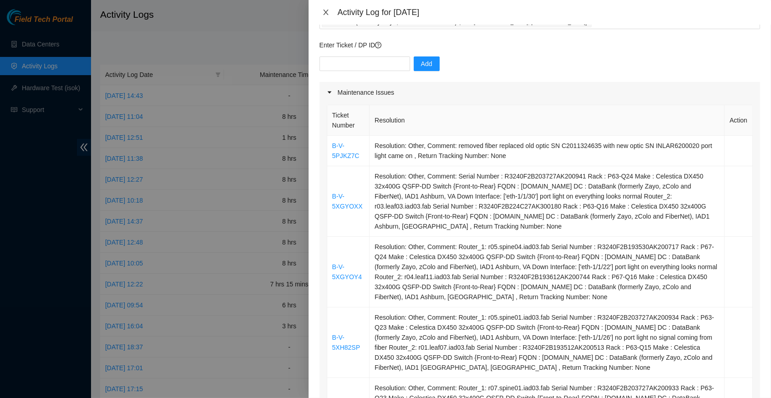
click at [327, 11] on icon "close" at bounding box center [325, 12] width 7 height 7
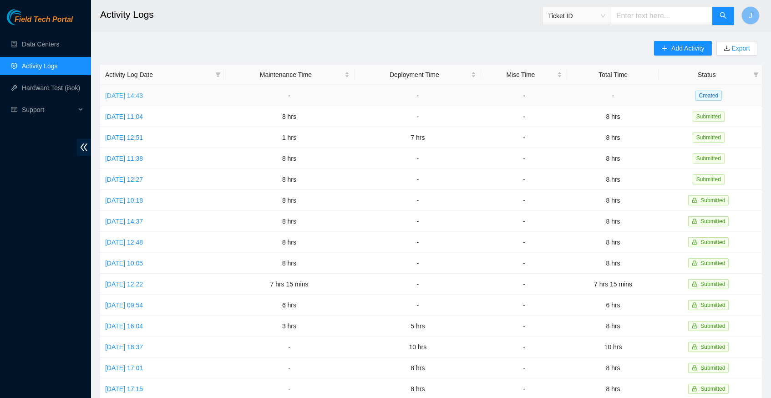
click at [143, 92] on link "Fri, 10 Oct 2025 14:43" at bounding box center [124, 95] width 38 height 7
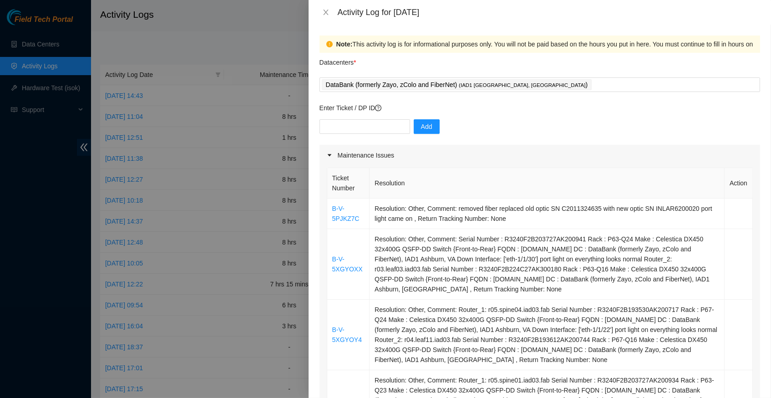
scroll to position [0, 0]
click at [325, 10] on icon "close" at bounding box center [325, 12] width 7 height 7
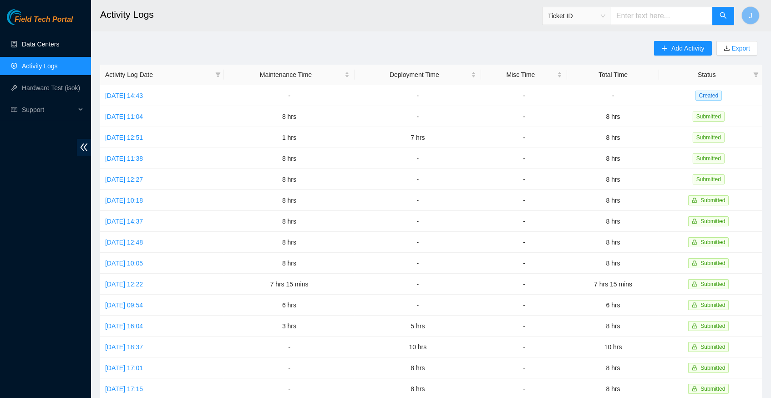
click at [41, 45] on link "Data Centers" at bounding box center [40, 44] width 37 height 7
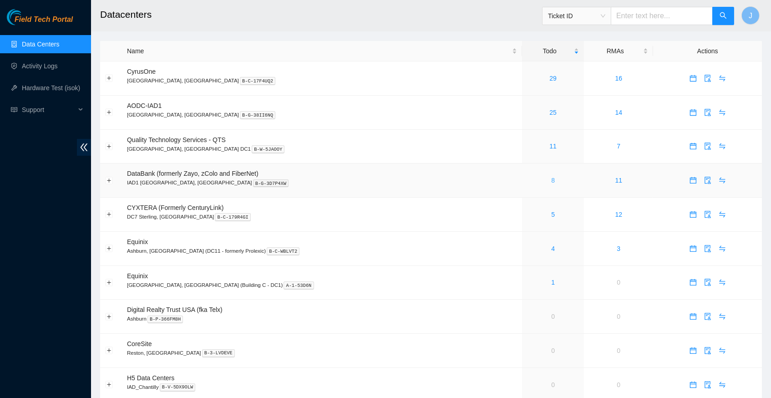
click at [551, 178] on link "8" at bounding box center [553, 180] width 4 height 7
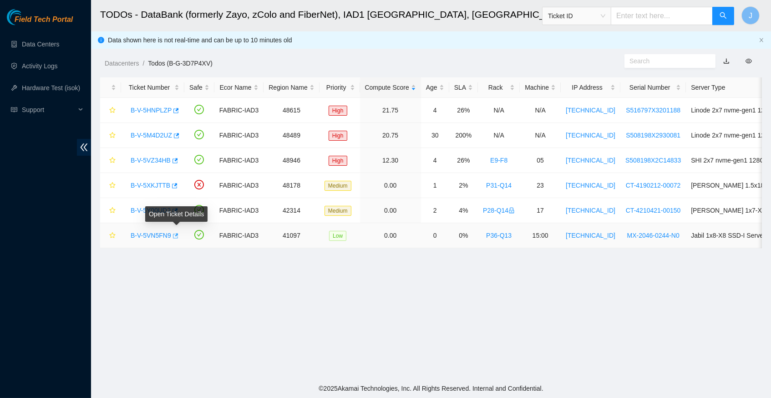
click at [178, 233] on icon "button" at bounding box center [175, 235] width 5 height 5
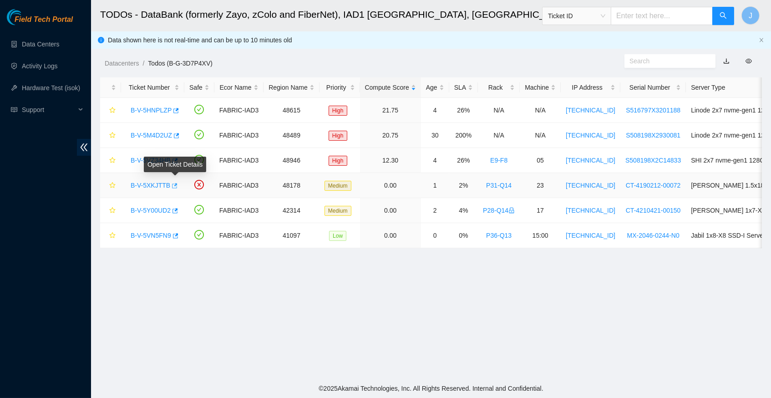
click at [177, 185] on icon "button" at bounding box center [174, 186] width 6 height 6
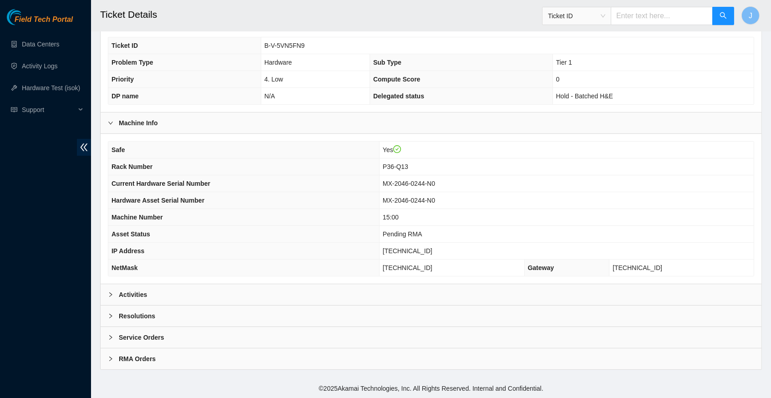
scroll to position [192, 0]
click at [110, 295] on icon "right" at bounding box center [110, 294] width 5 height 5
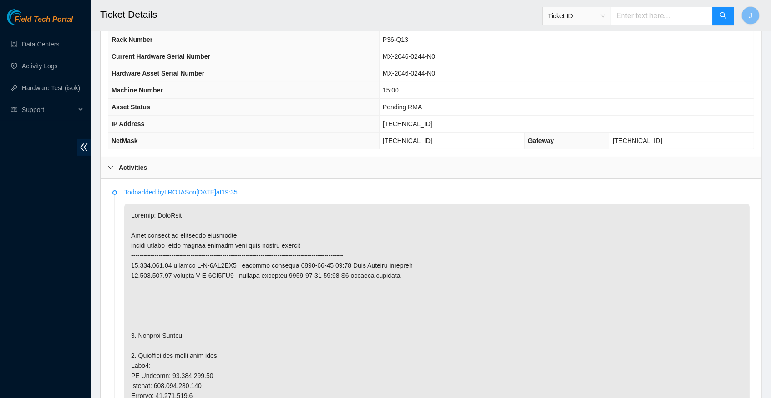
scroll to position [228, 0]
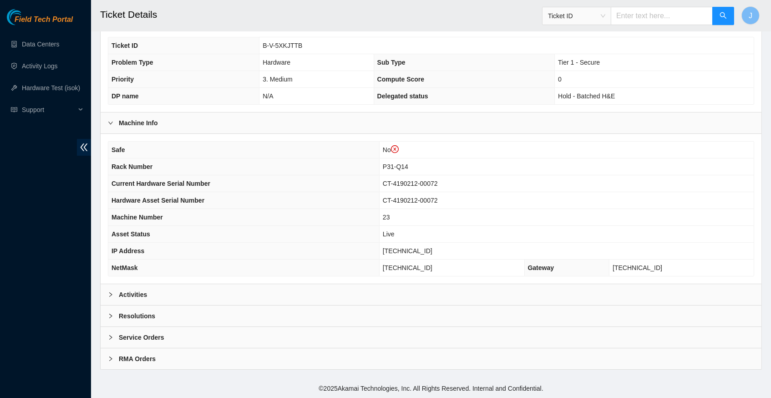
scroll to position [208, 0]
click at [112, 295] on icon "right" at bounding box center [110, 294] width 5 height 5
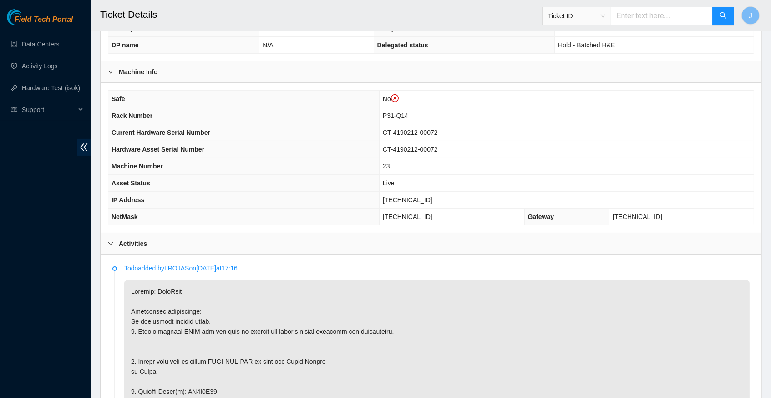
scroll to position [263, 0]
